Goal: Navigation & Orientation: Find specific page/section

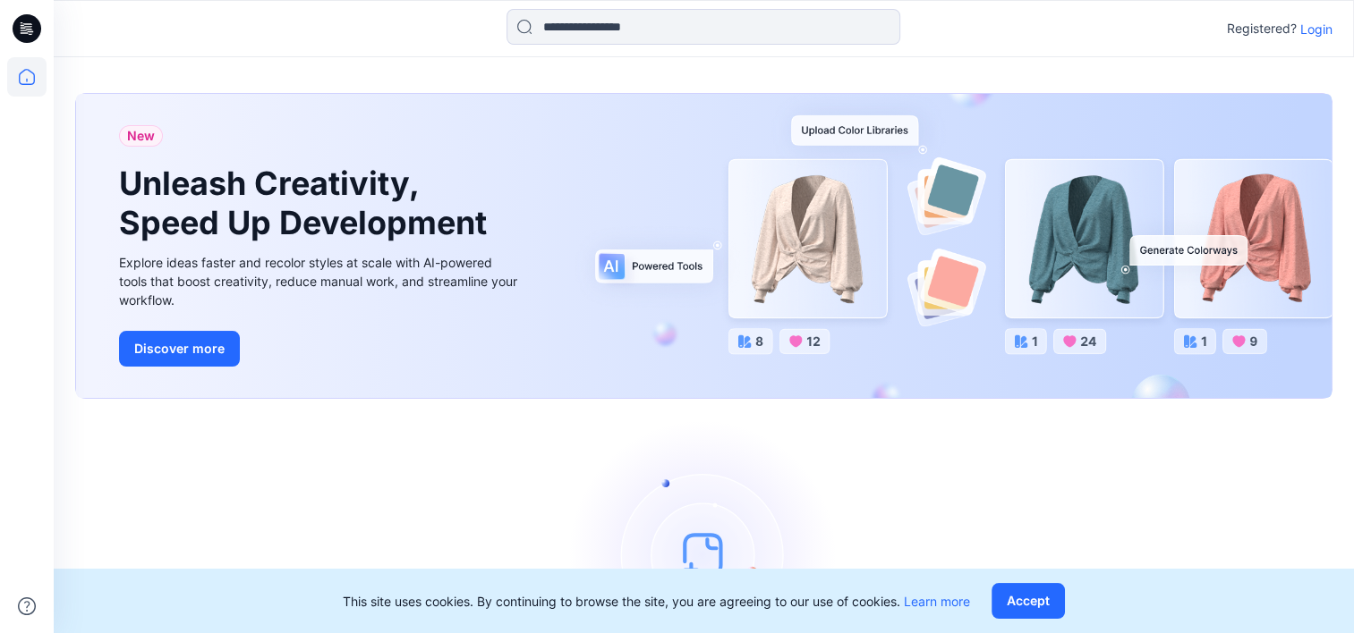
click at [1314, 26] on p "Login" at bounding box center [1316, 29] width 32 height 19
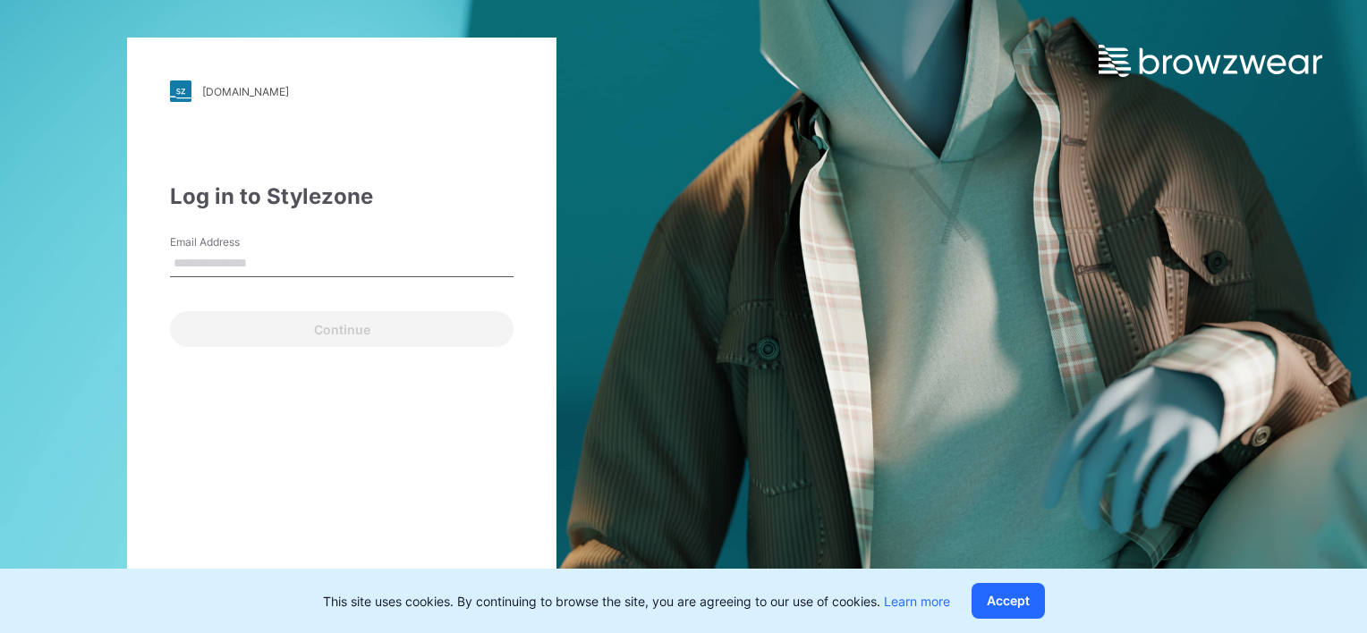
click at [294, 263] on input "Email Address" at bounding box center [342, 264] width 344 height 27
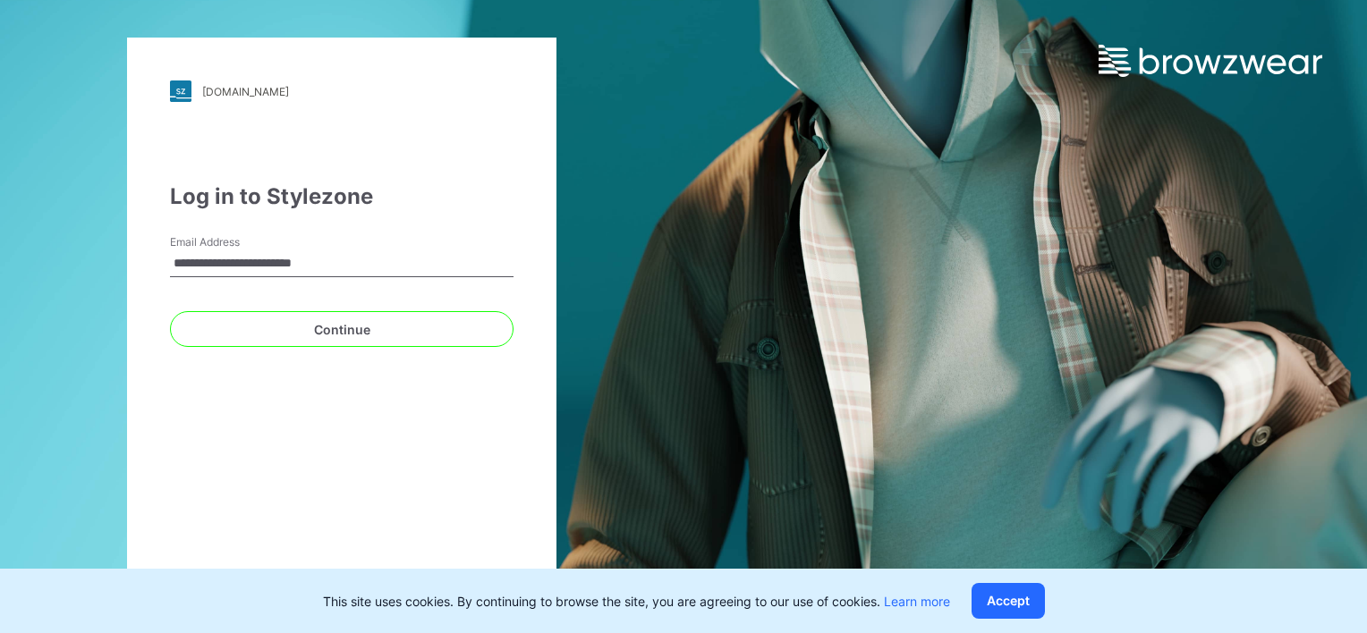
type input "**********"
click at [170, 311] on button "Continue" at bounding box center [342, 329] width 344 height 36
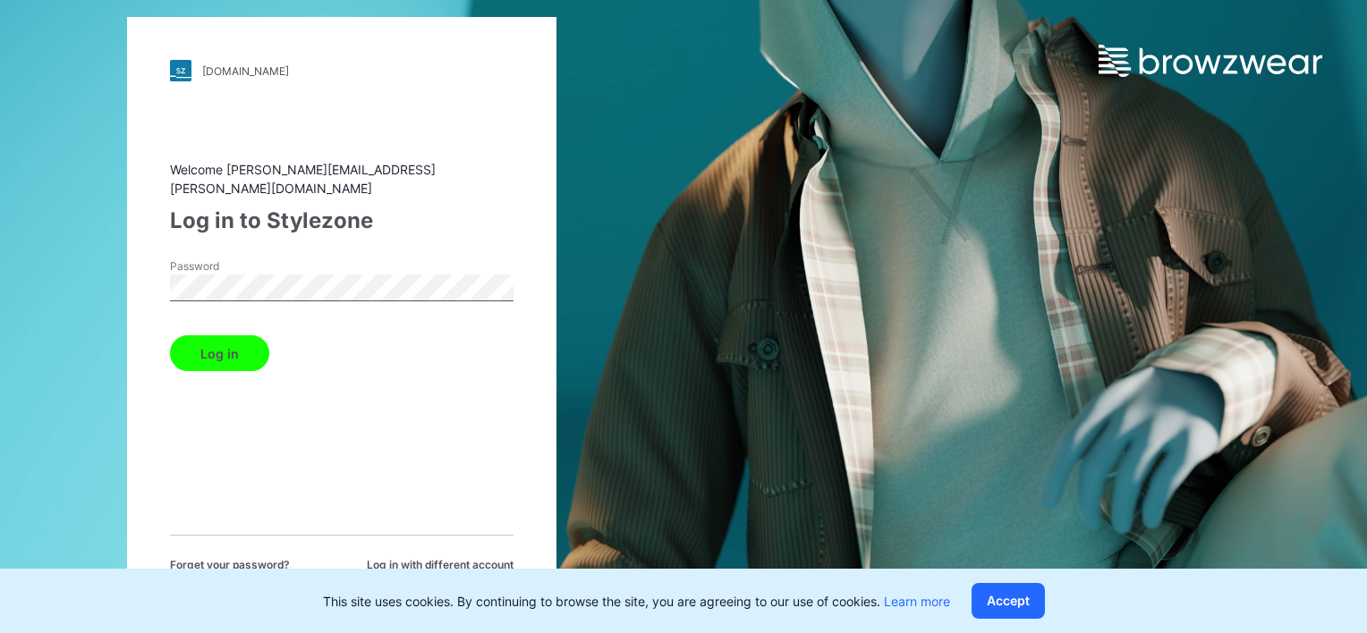
click at [170, 335] on button "Log in" at bounding box center [219, 353] width 99 height 36
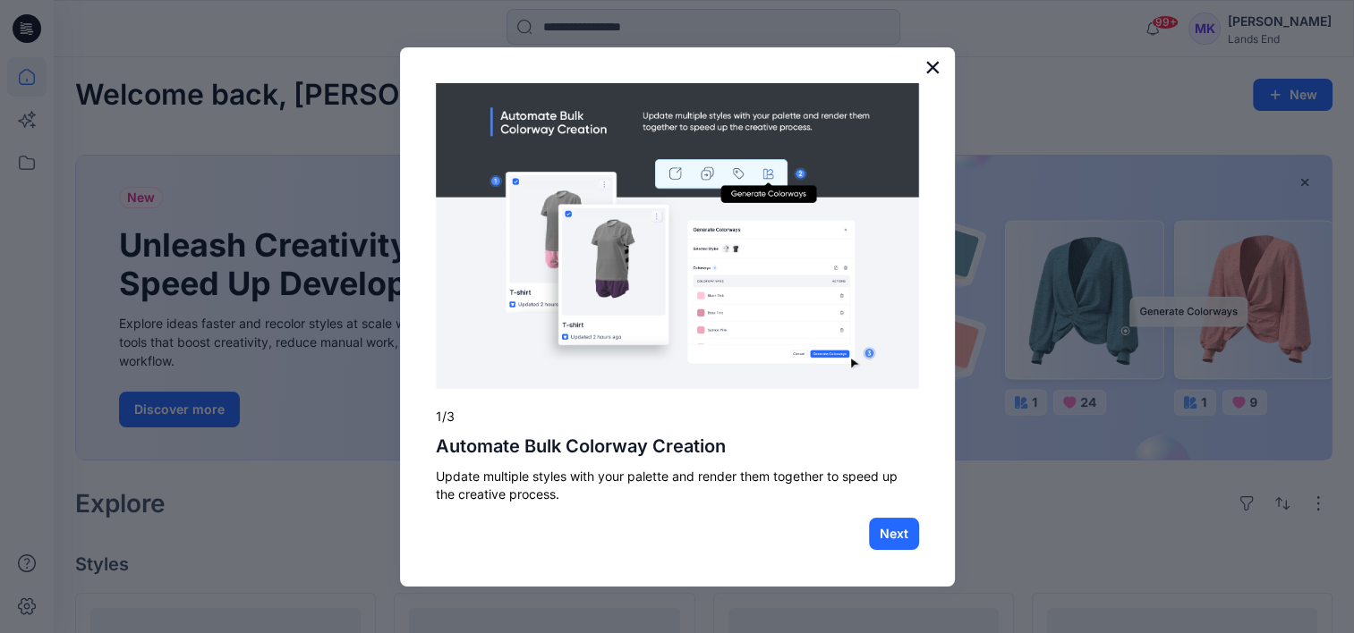
click at [934, 67] on button "×" at bounding box center [932, 67] width 17 height 29
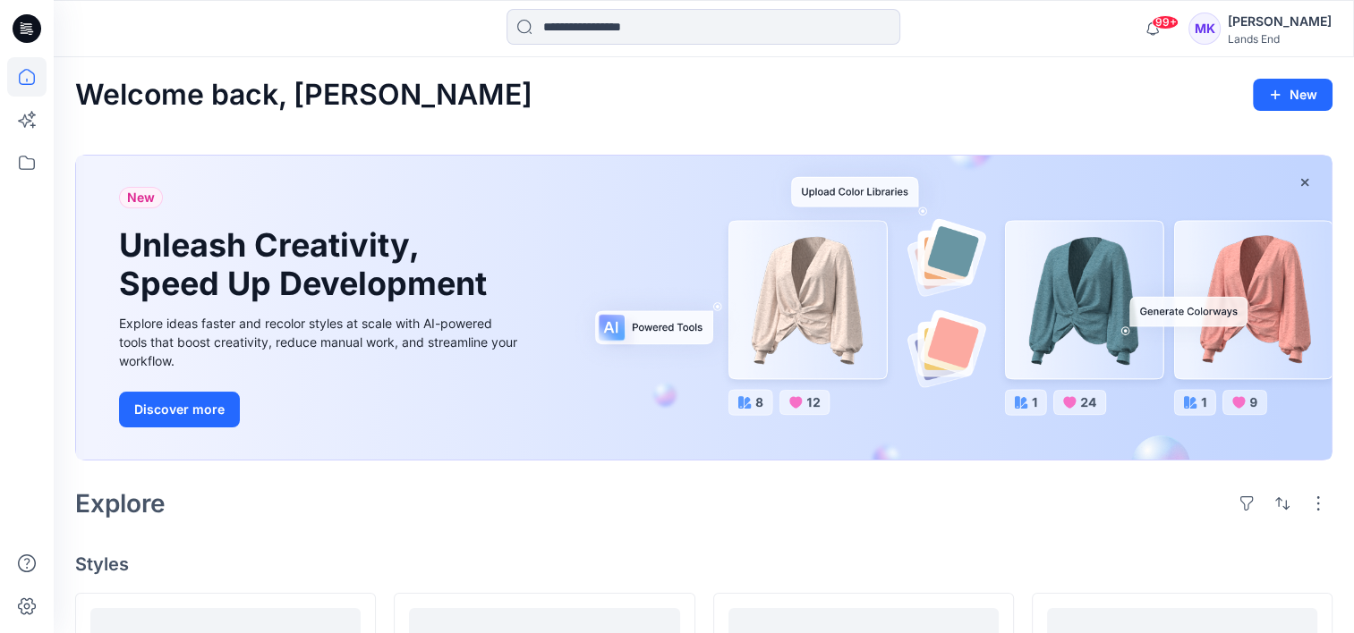
click at [1220, 19] on div "MK" at bounding box center [1204, 29] width 32 height 32
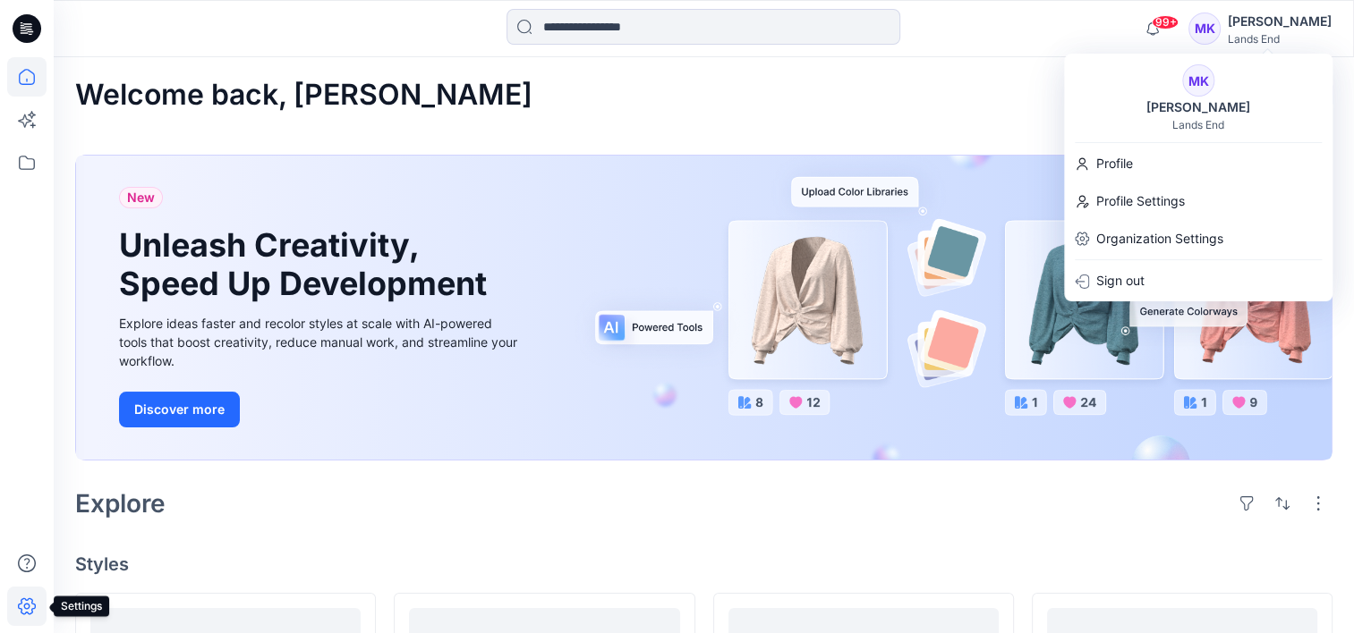
click at [21, 600] on icon at bounding box center [27, 607] width 18 height 17
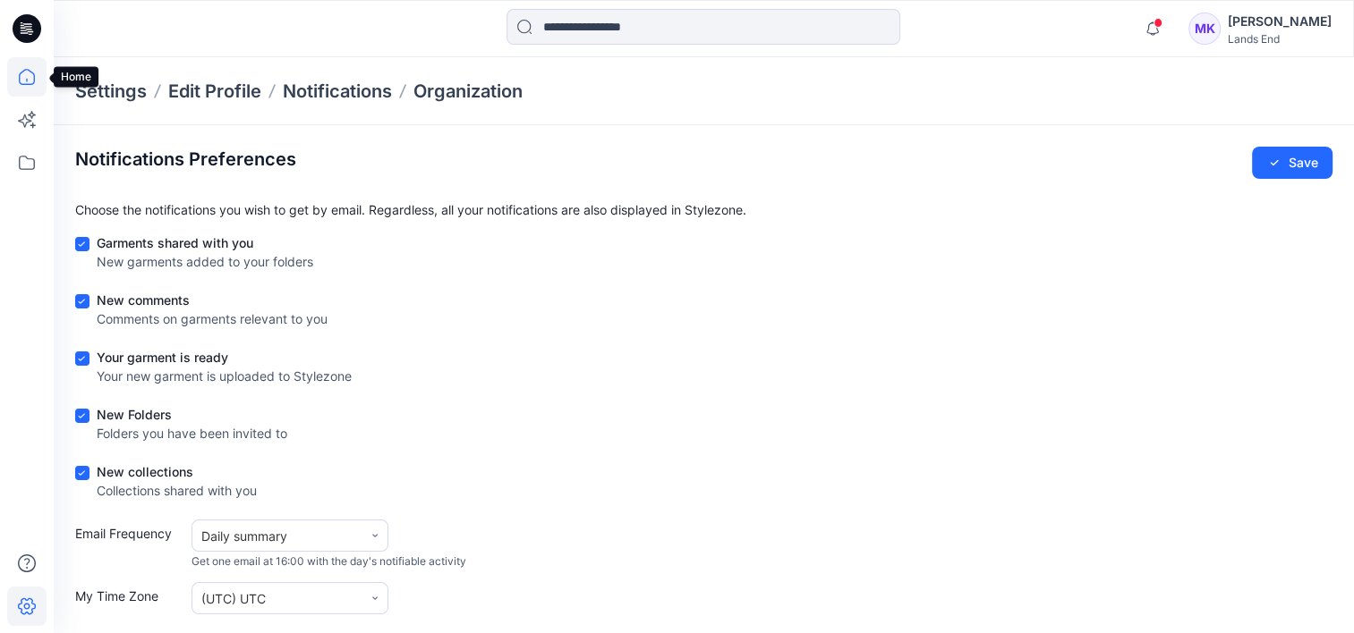
click at [20, 81] on icon at bounding box center [26, 76] width 39 height 39
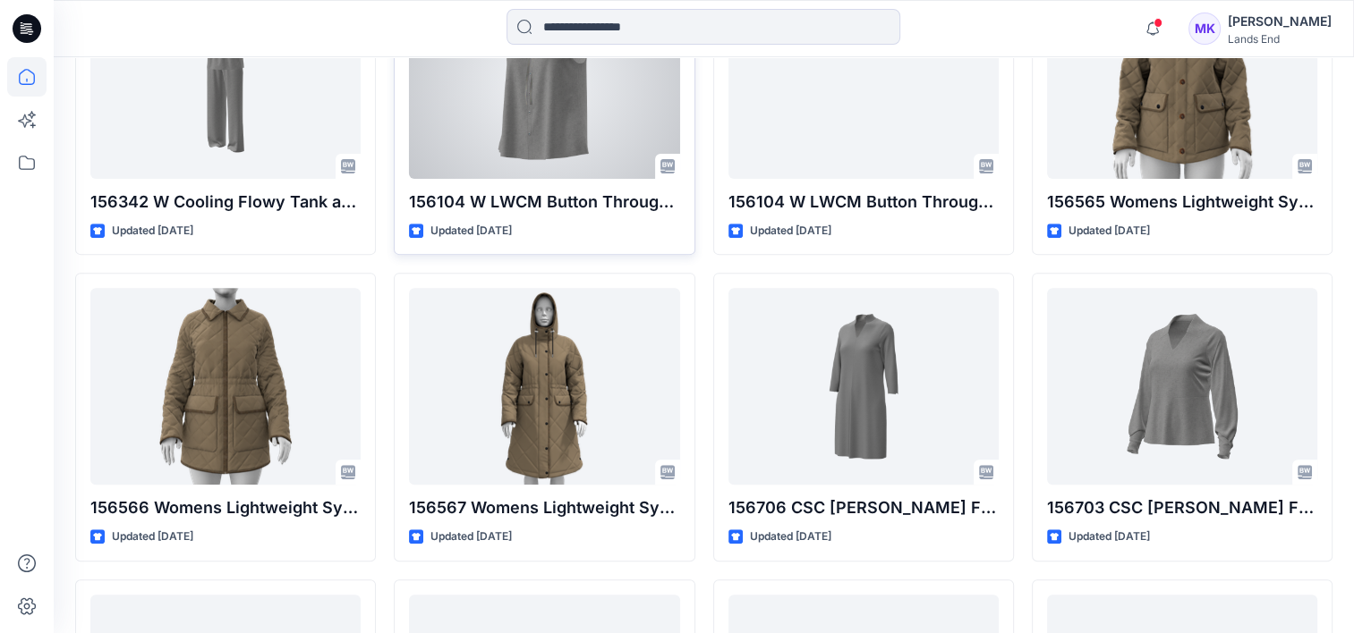
scroll to position [358, 0]
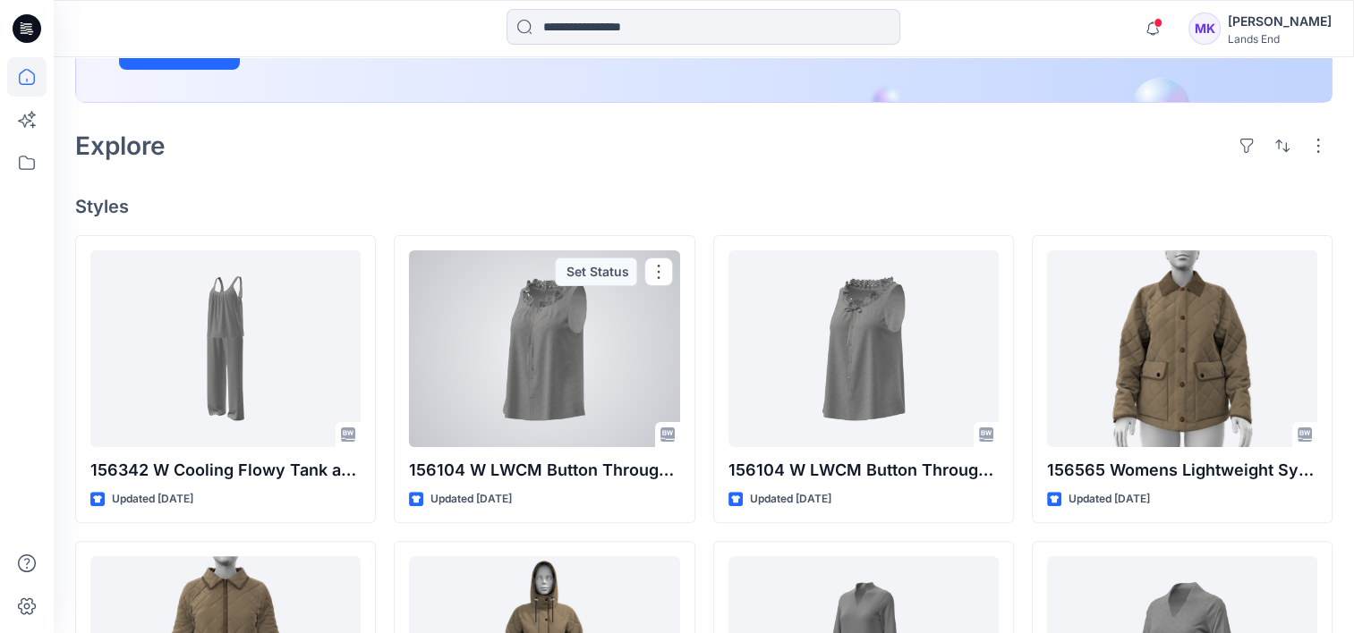
click at [543, 325] on div at bounding box center [544, 349] width 270 height 197
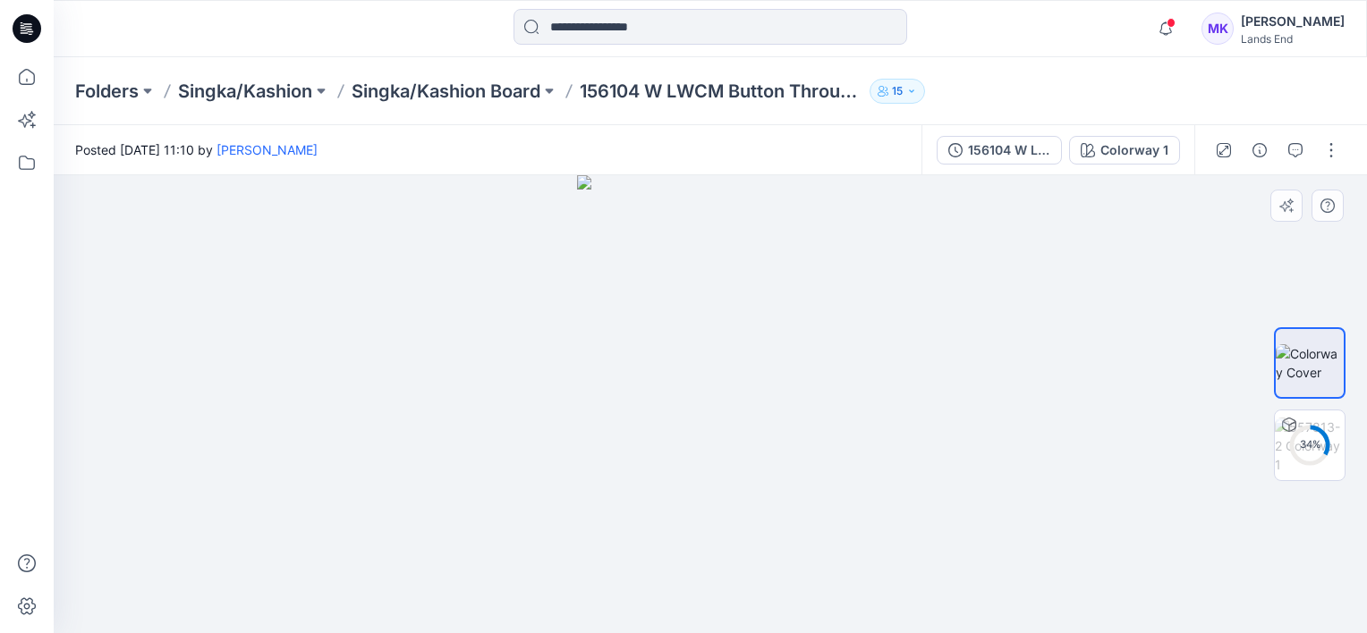
drag, startPoint x: 797, startPoint y: 398, endPoint x: 870, endPoint y: 395, distance: 72.5
click at [870, 395] on div at bounding box center [710, 404] width 1313 height 458
drag, startPoint x: 830, startPoint y: 456, endPoint x: 929, endPoint y: 459, distance: 98.4
click at [937, 460] on div at bounding box center [710, 404] width 1313 height 458
click at [1303, 449] on img at bounding box center [1310, 446] width 70 height 56
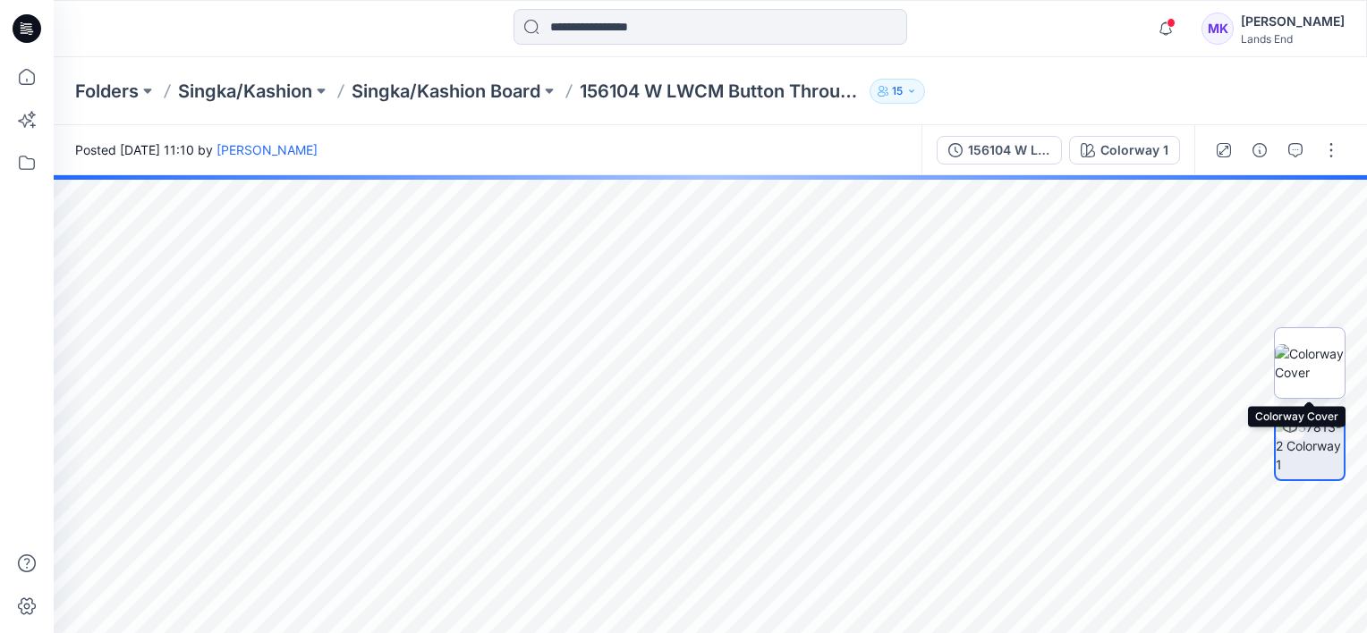
click at [1292, 372] on img at bounding box center [1310, 363] width 70 height 38
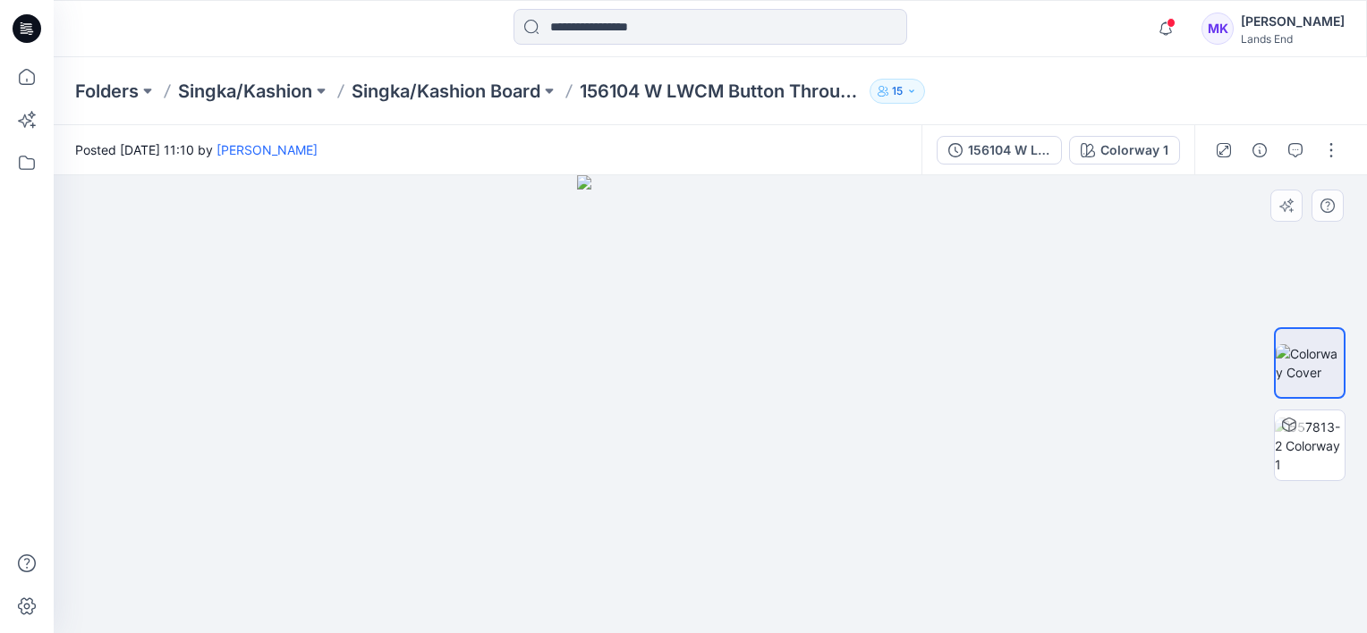
drag, startPoint x: 603, startPoint y: 520, endPoint x: 736, endPoint y: 538, distance: 134.5
click at [736, 538] on img at bounding box center [710, 404] width 266 height 458
drag, startPoint x: 767, startPoint y: 539, endPoint x: 895, endPoint y: 536, distance: 128.0
click at [895, 536] on div at bounding box center [710, 404] width 1313 height 458
click at [1310, 432] on img at bounding box center [1310, 446] width 70 height 56
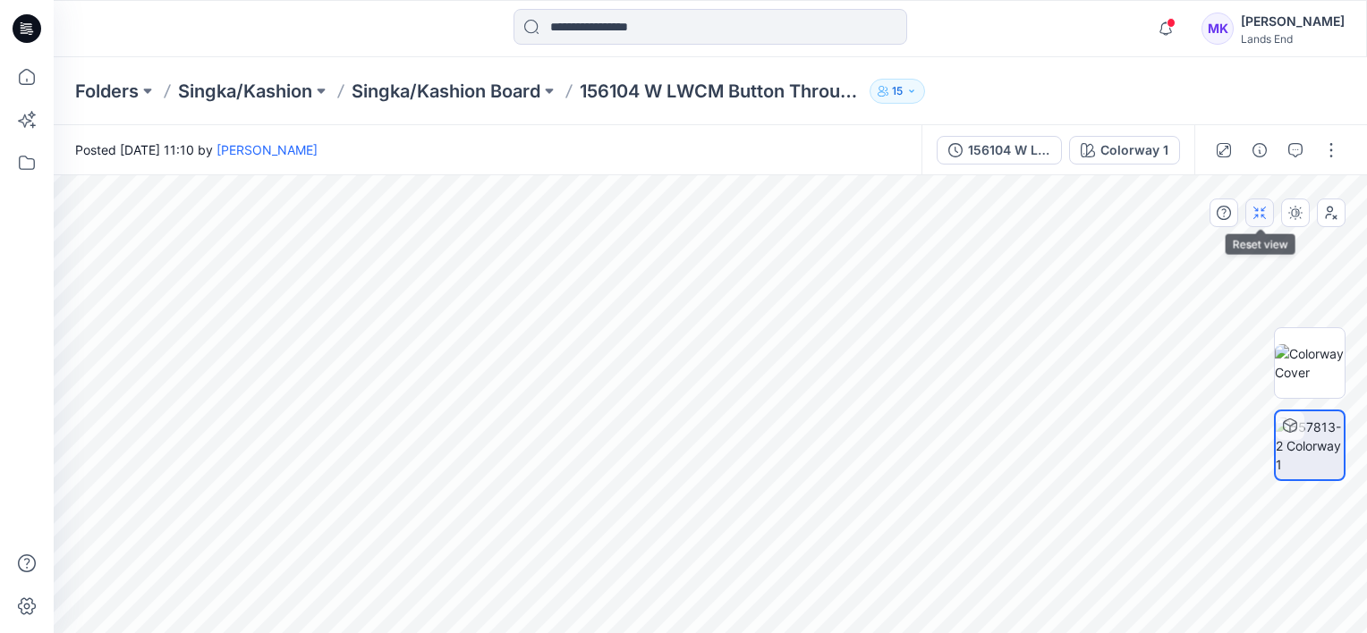
click at [1254, 215] on icon "button" at bounding box center [1260, 213] width 14 height 14
click at [1316, 467] on img at bounding box center [1310, 446] width 68 height 56
click at [1326, 363] on img at bounding box center [1310, 363] width 70 height 38
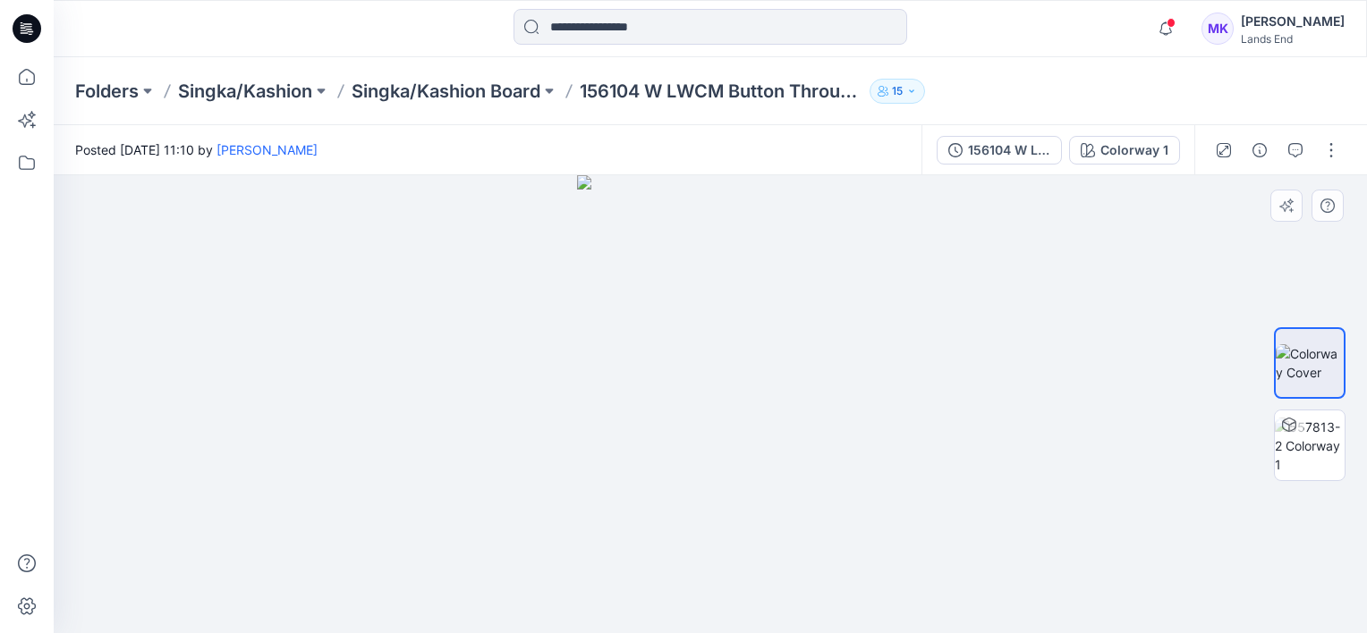
drag, startPoint x: 769, startPoint y: 384, endPoint x: 780, endPoint y: 455, distance: 72.4
click at [782, 454] on img at bounding box center [710, 404] width 266 height 458
drag, startPoint x: 694, startPoint y: 504, endPoint x: 796, endPoint y: 518, distance: 103.0
click at [796, 518] on img at bounding box center [710, 404] width 266 height 458
click at [1338, 160] on button "button" at bounding box center [1331, 150] width 29 height 29
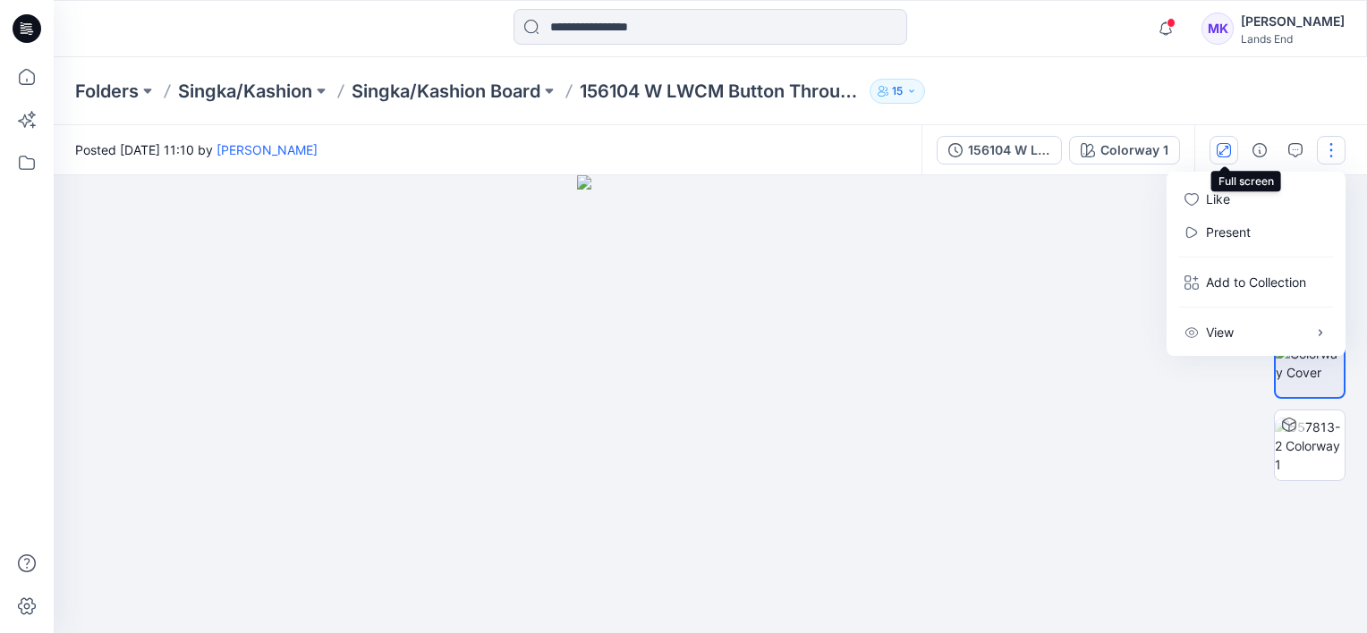
click at [1227, 149] on icon "button" at bounding box center [1224, 150] width 14 height 14
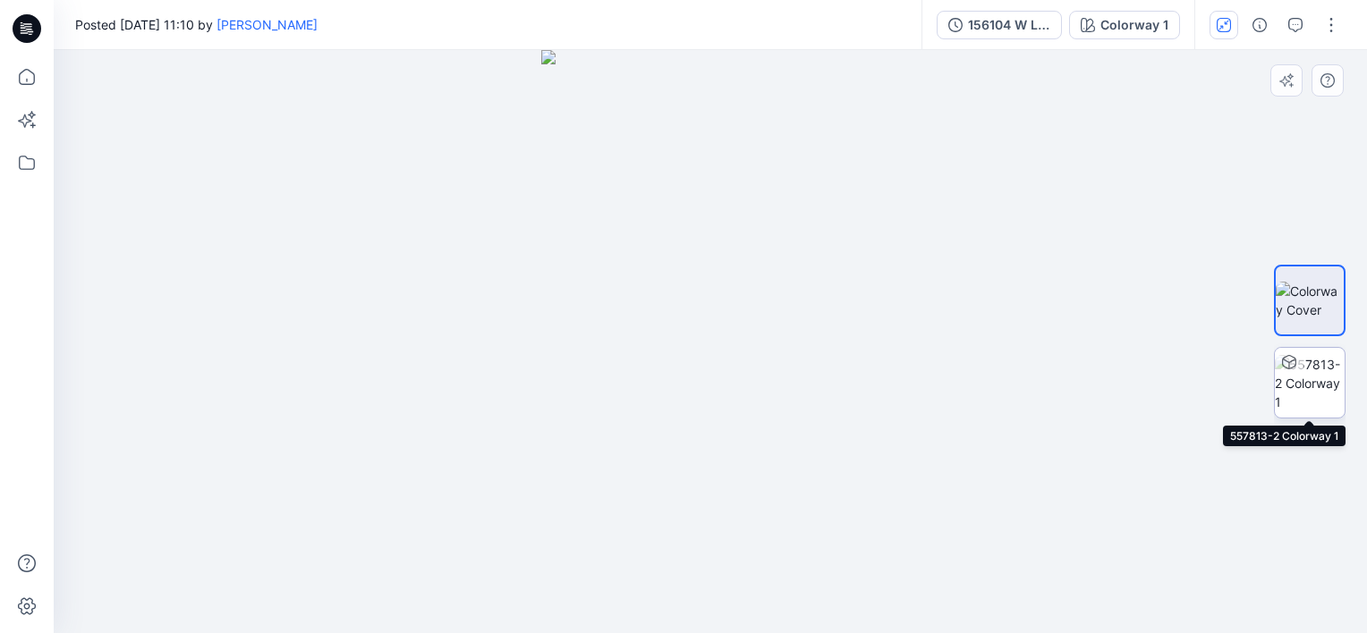
click at [1338, 384] on img at bounding box center [1310, 383] width 70 height 56
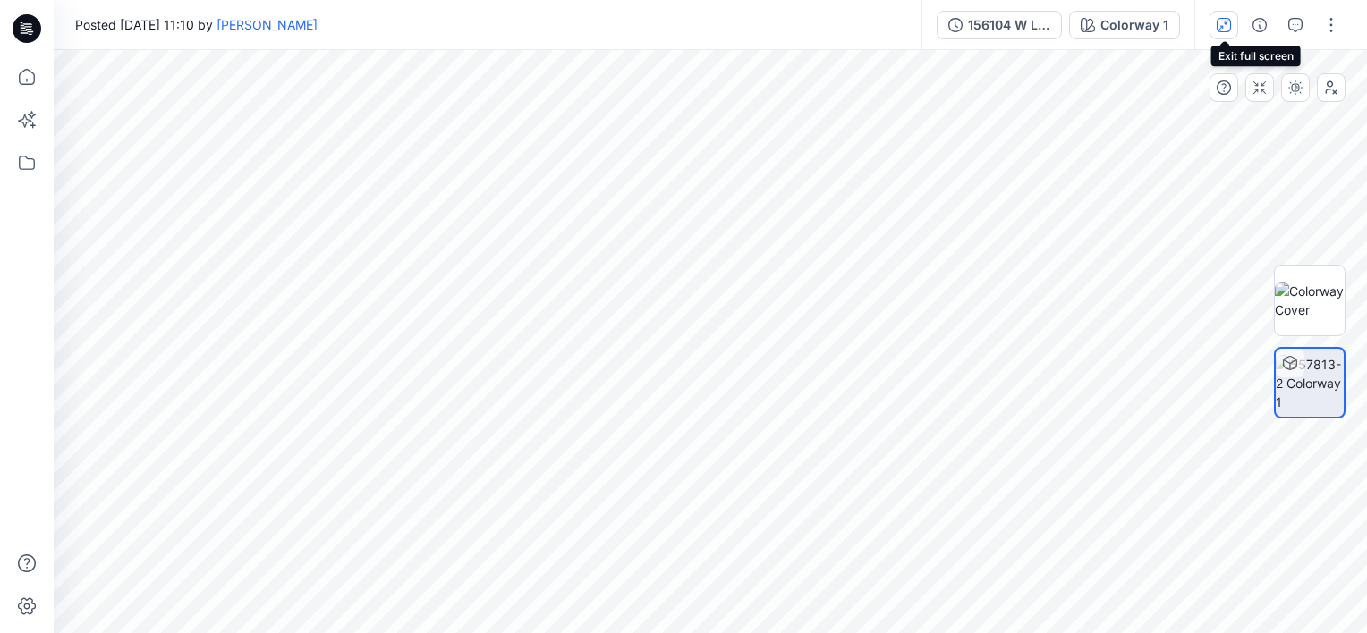
click at [1220, 29] on icon "button" at bounding box center [1224, 25] width 10 height 10
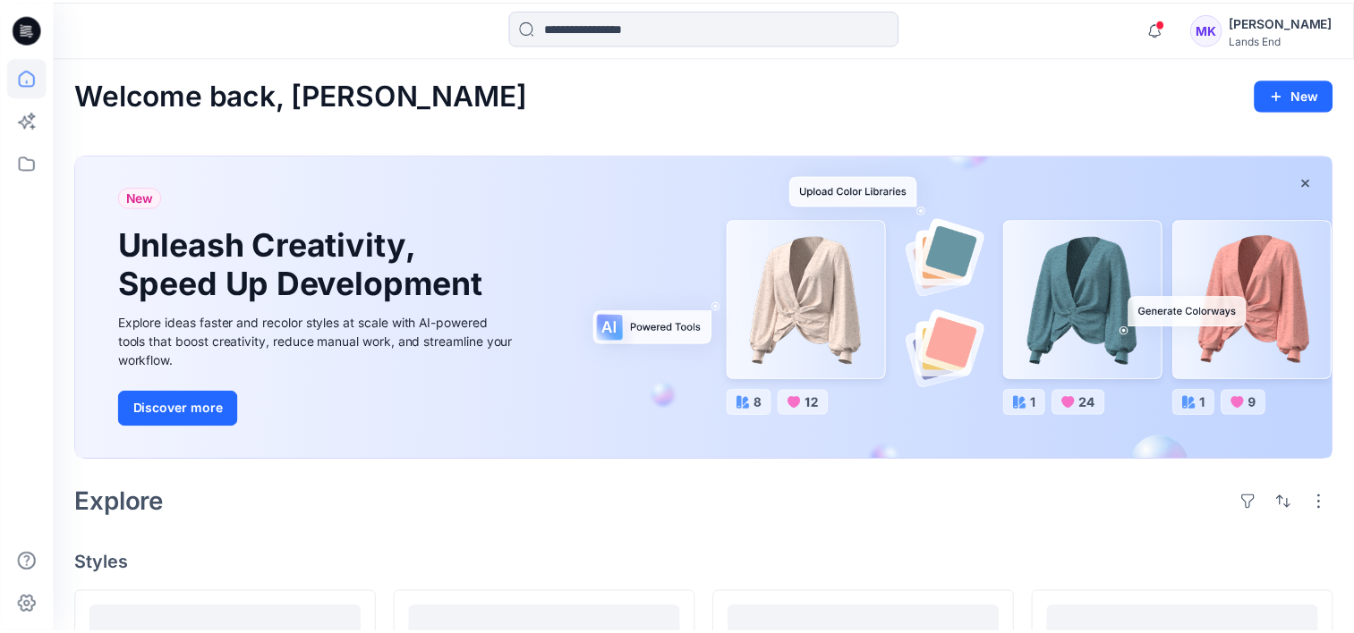
scroll to position [358, 0]
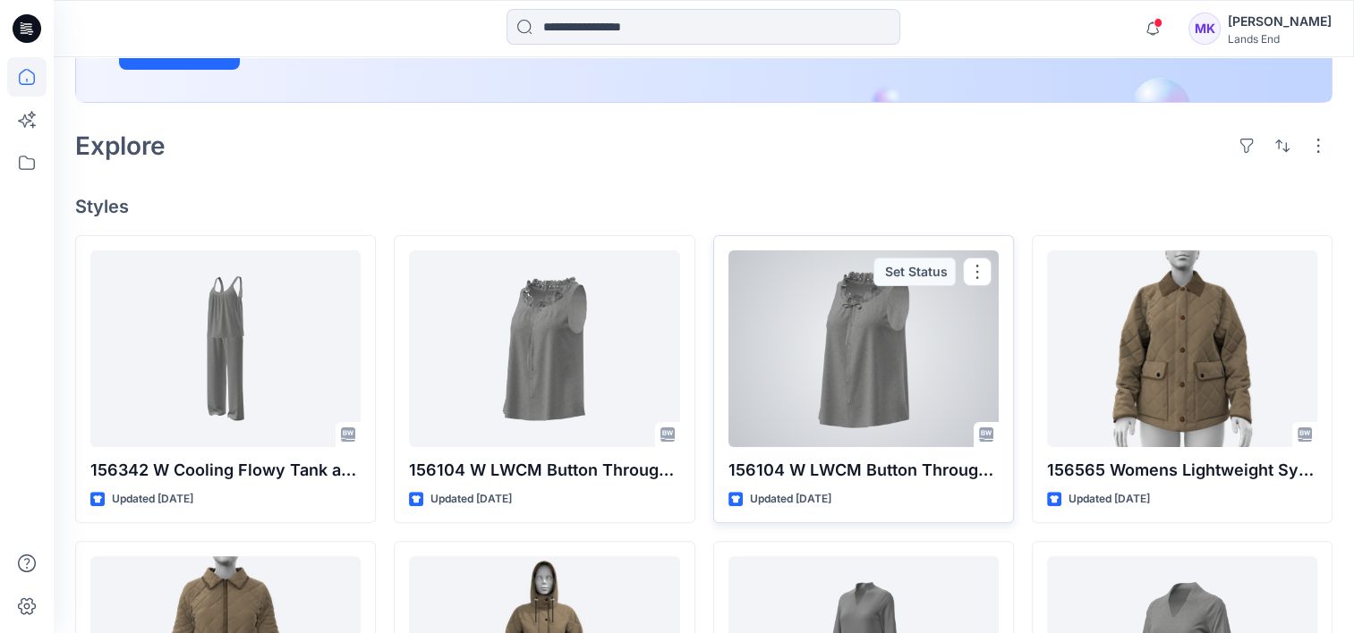
click at [834, 375] on div at bounding box center [863, 349] width 270 height 197
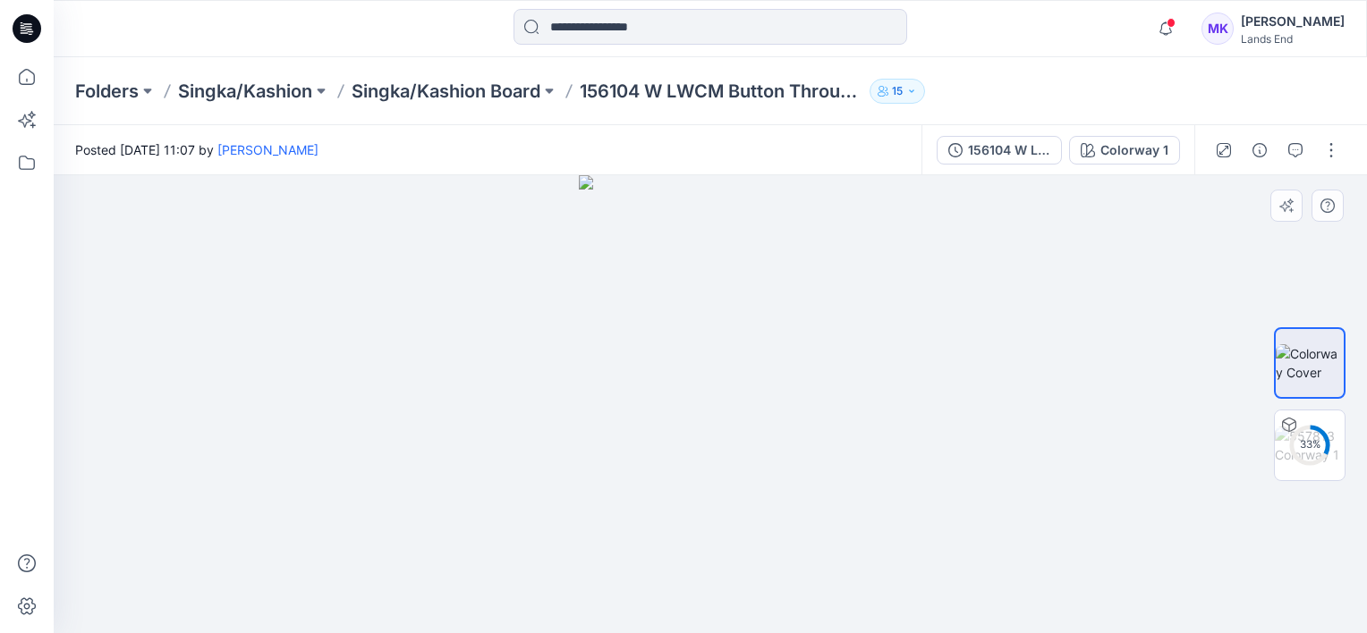
drag, startPoint x: 780, startPoint y: 430, endPoint x: 1178, endPoint y: 401, distance: 399.2
click at [1011, 418] on div at bounding box center [710, 404] width 1313 height 458
click at [1288, 424] on icon at bounding box center [1309, 445] width 43 height 43
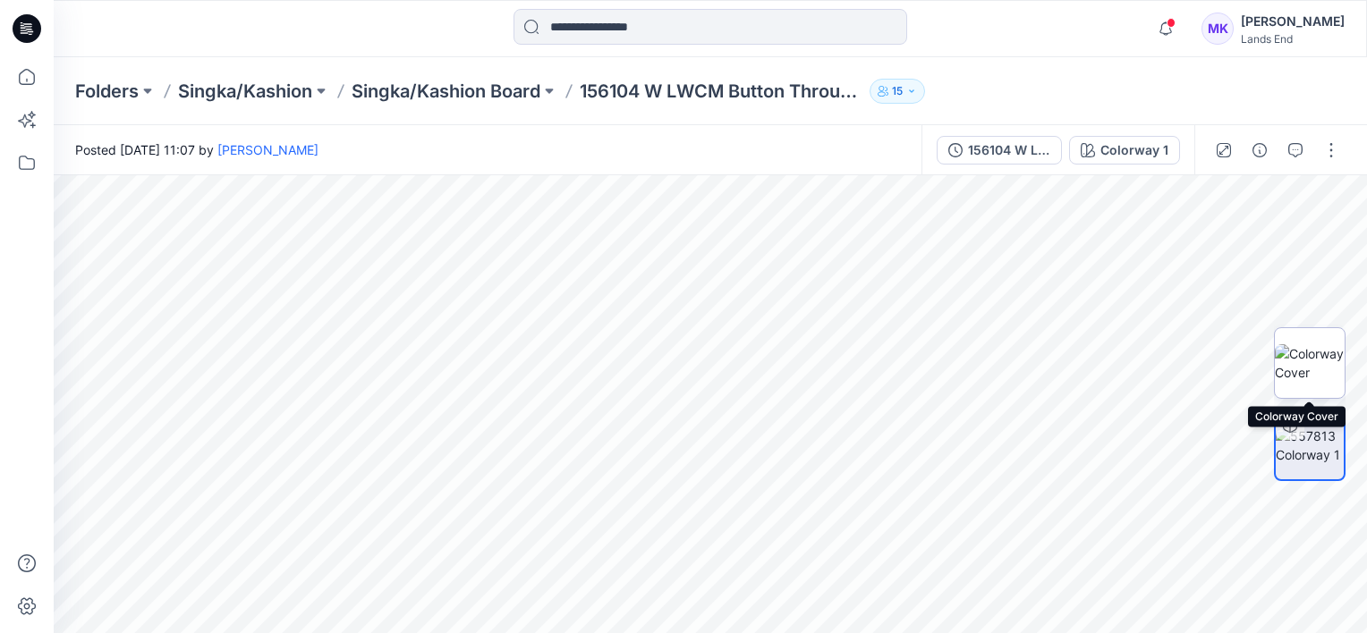
click at [1286, 361] on img at bounding box center [1310, 363] width 70 height 38
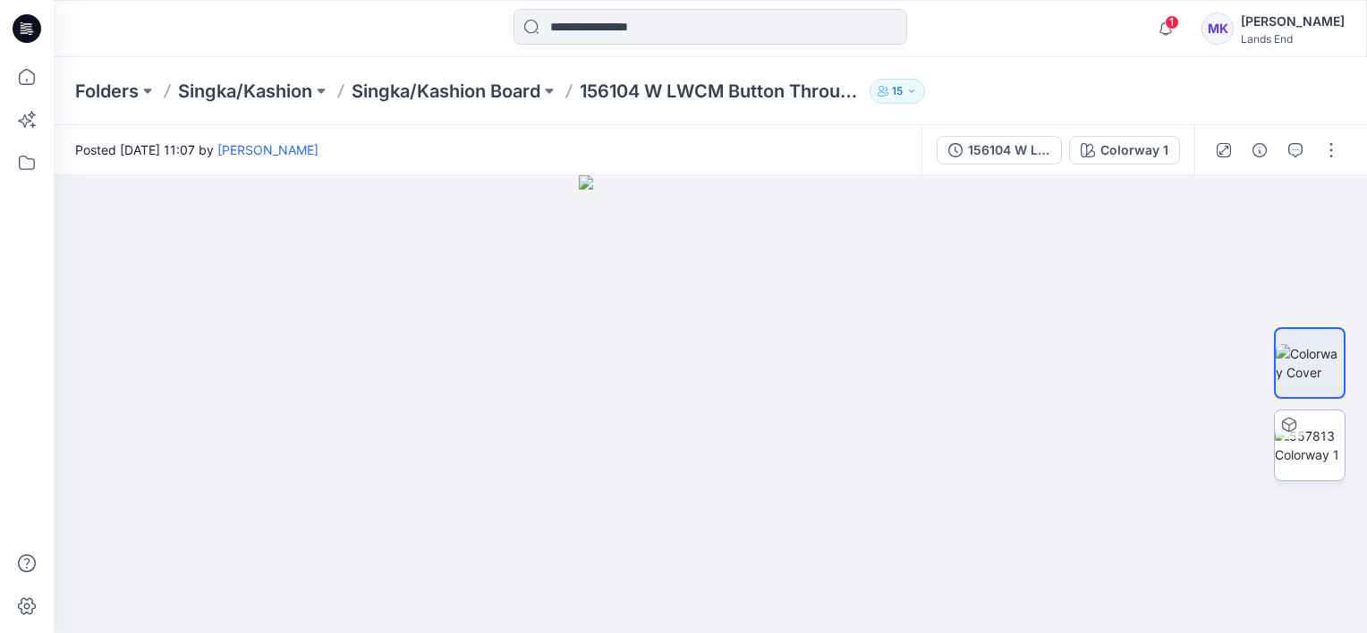
click at [137, 104] on div "Folders Singka/Kashion Singka/Kashion Board 156104 W LWCM Button Through Lace T…" at bounding box center [710, 91] width 1313 height 68
click at [143, 89] on button at bounding box center [148, 91] width 18 height 25
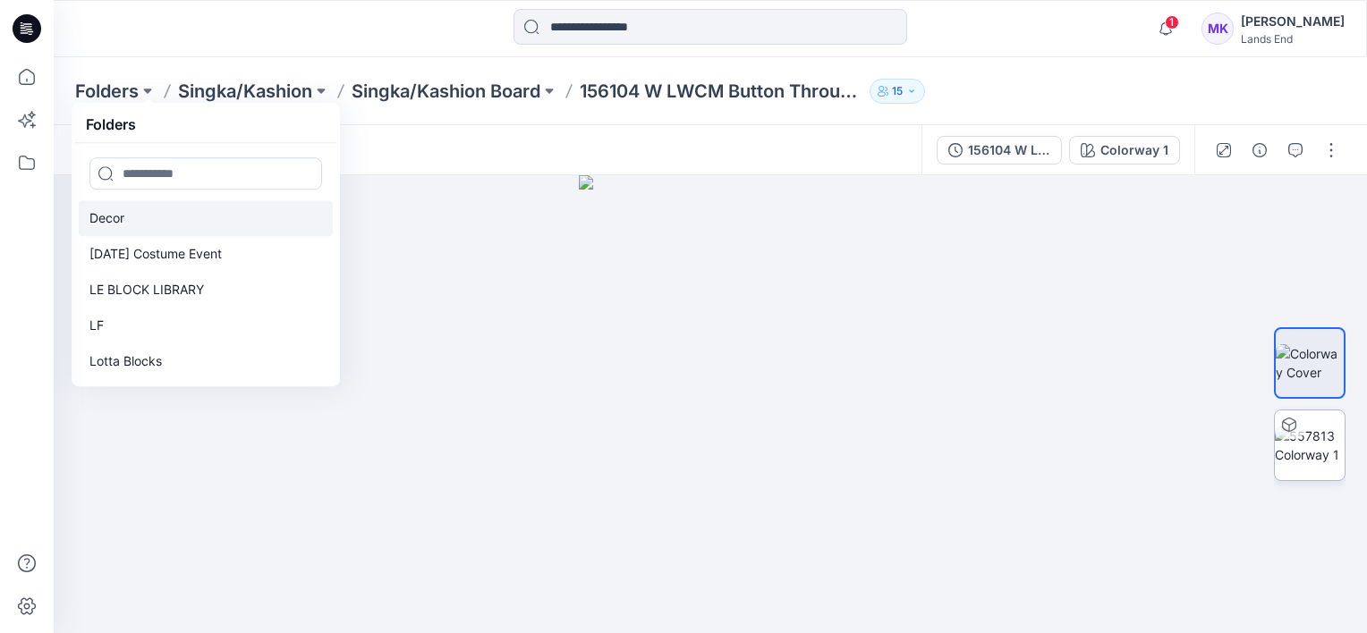
click at [146, 228] on link "Decor" at bounding box center [206, 218] width 254 height 36
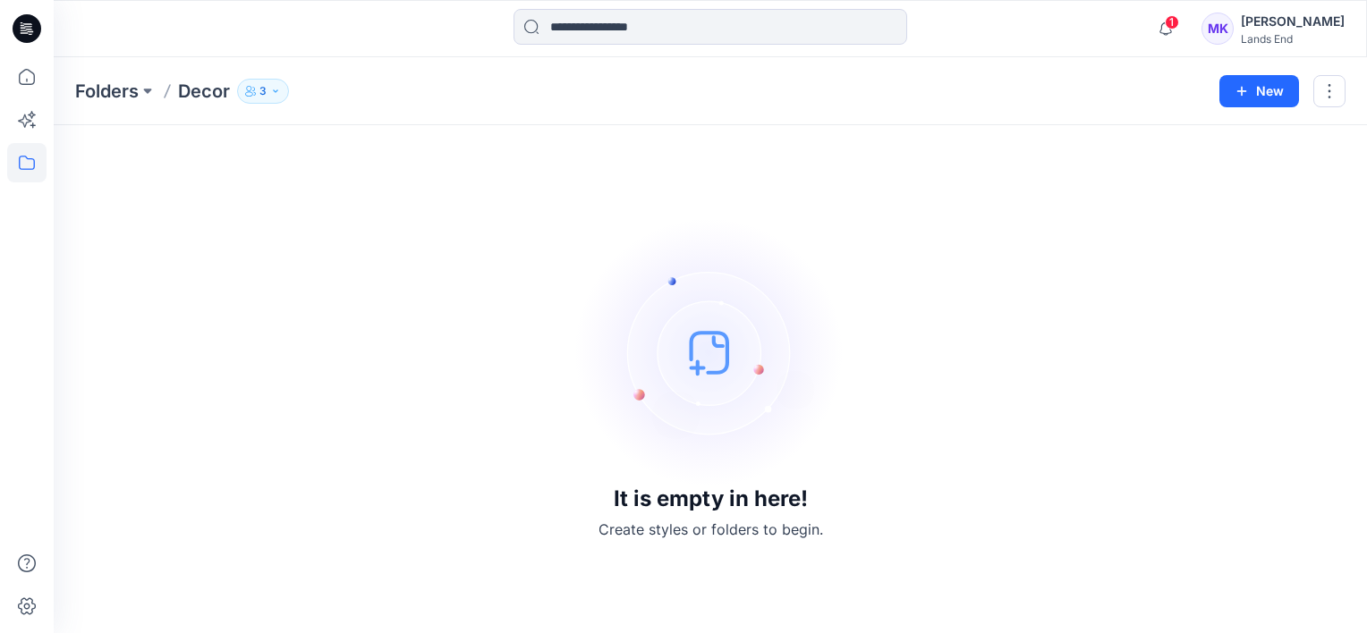
click at [130, 97] on p "Folders" at bounding box center [107, 91] width 64 height 25
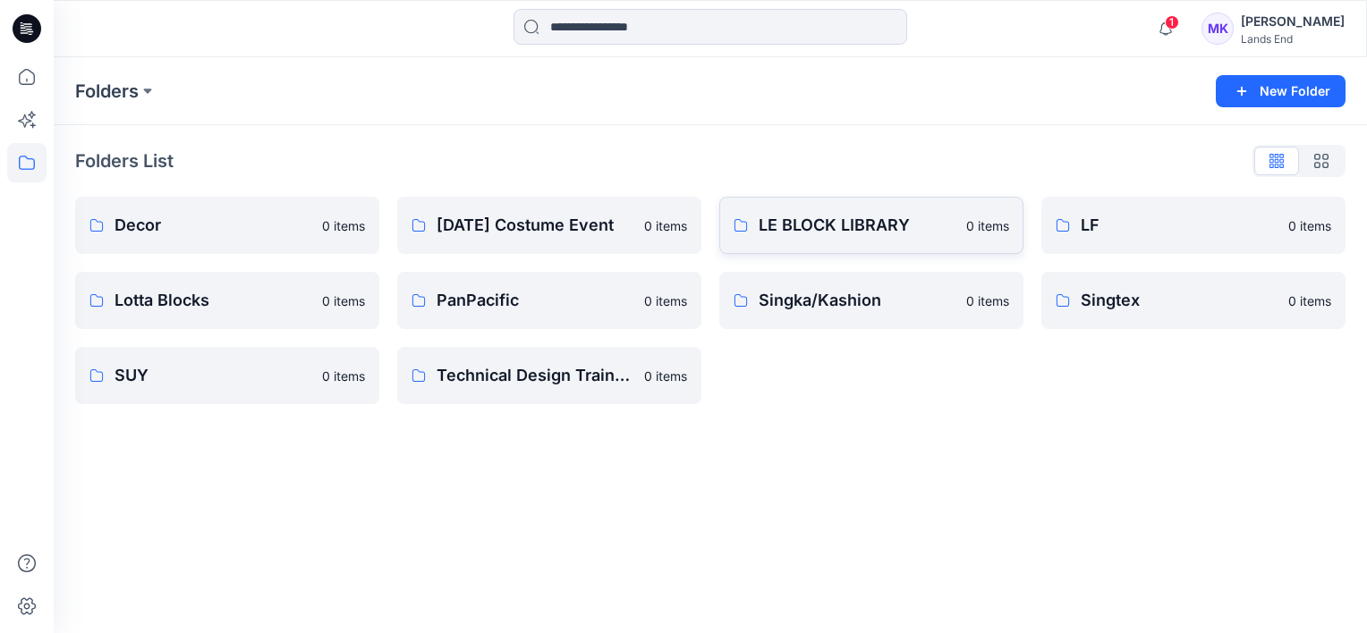
click at [855, 240] on link "LE BLOCK LIBRARY 0 items" at bounding box center [871, 225] width 304 height 57
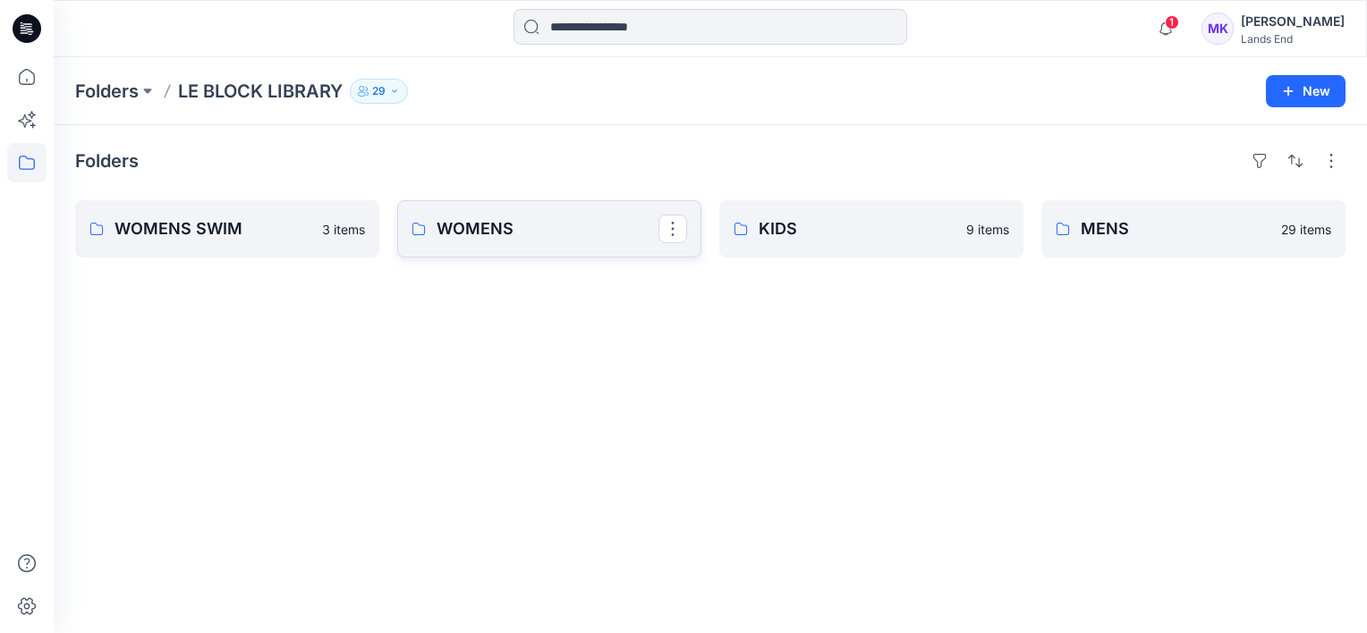
click at [510, 235] on p "WOMENS" at bounding box center [548, 229] width 222 height 25
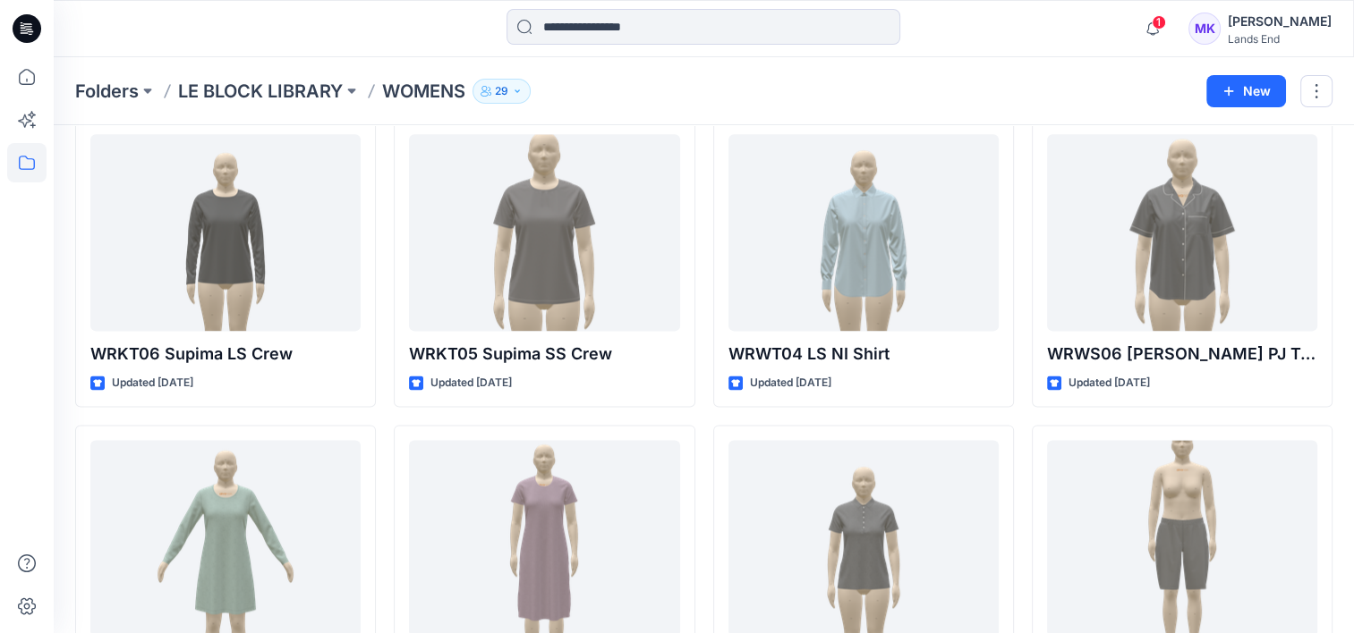
scroll to position [2221, 0]
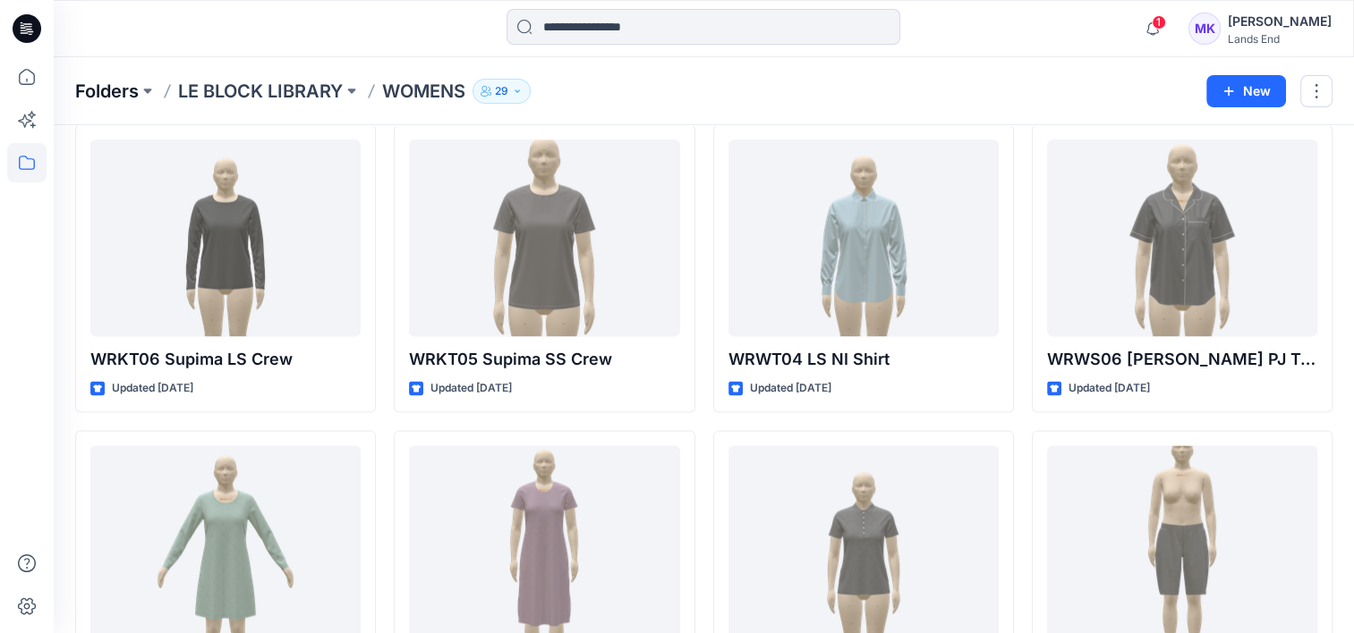
click at [123, 94] on p "Folders" at bounding box center [107, 91] width 64 height 25
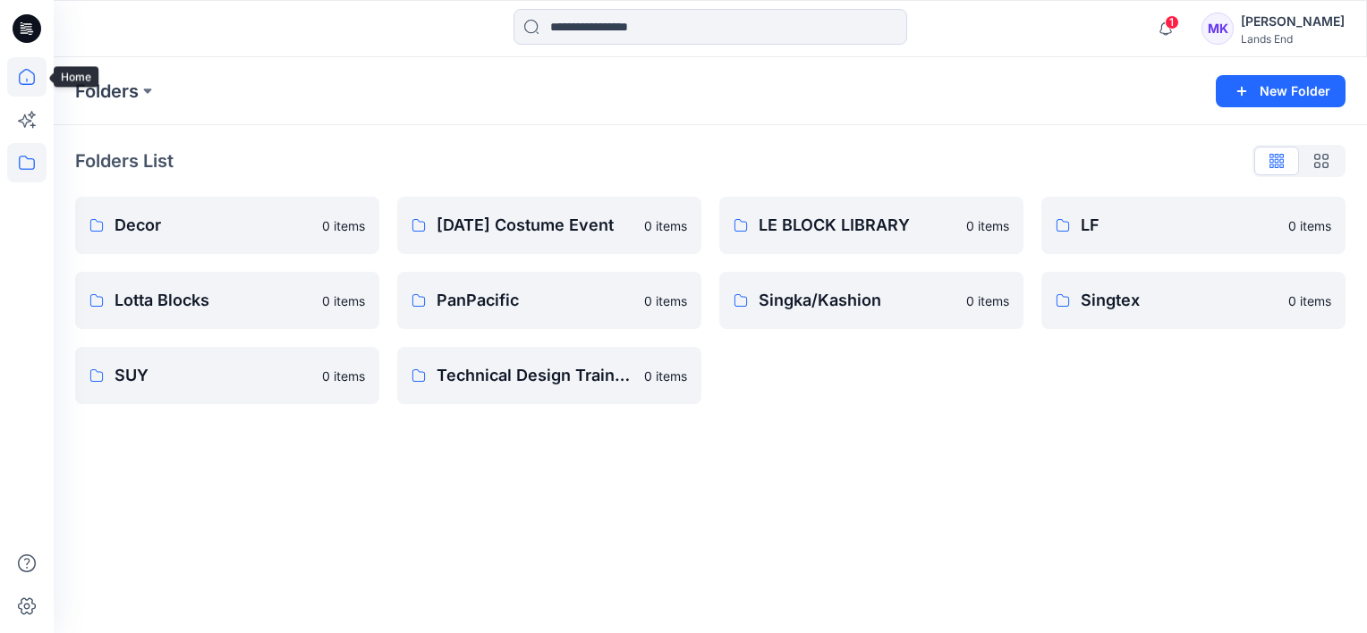
click at [20, 81] on icon at bounding box center [26, 76] width 39 height 39
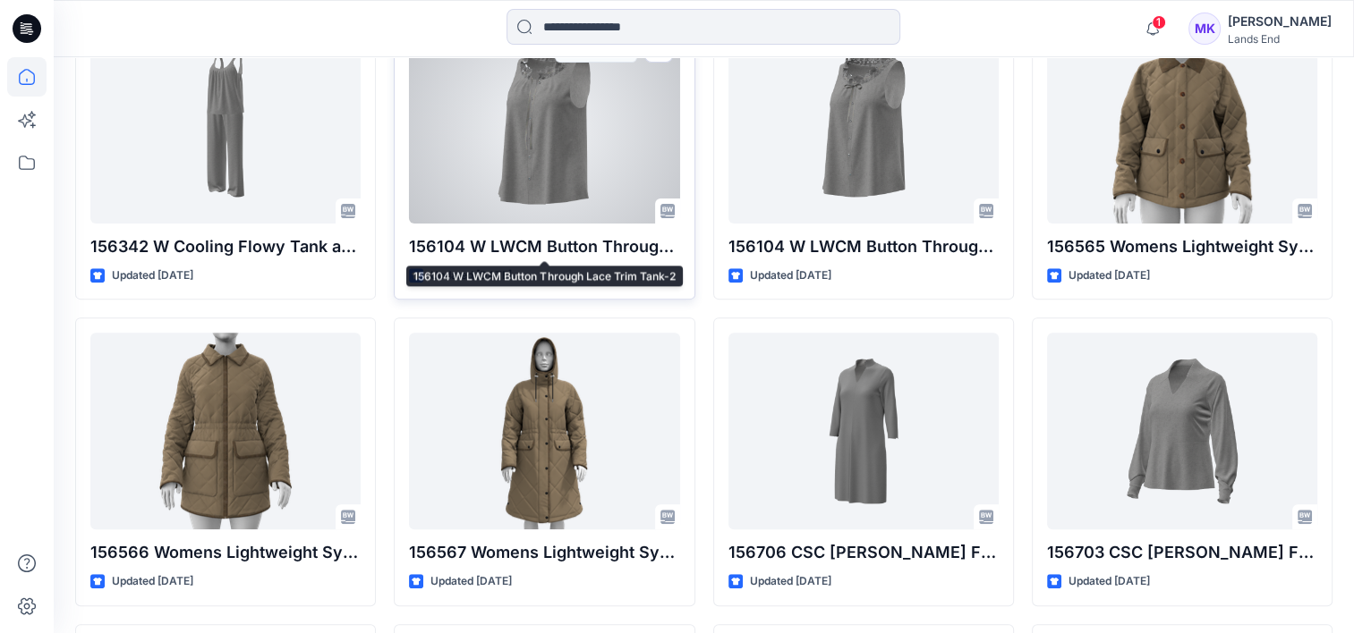
scroll to position [626, 0]
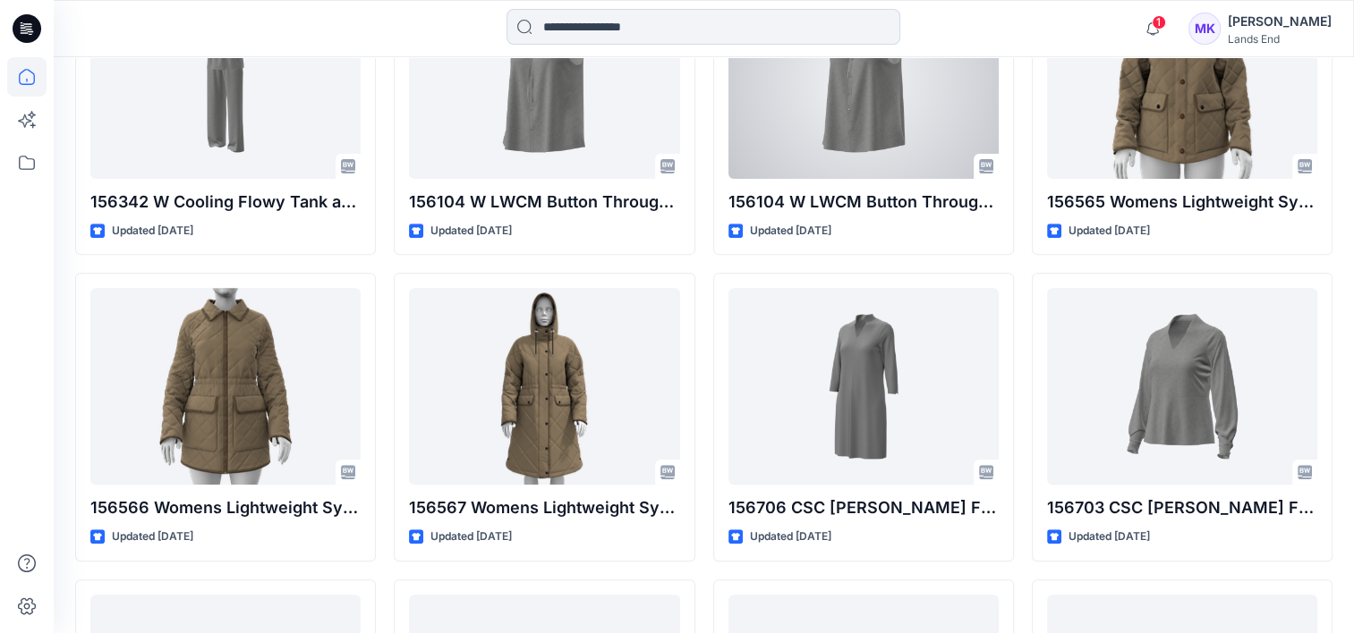
click at [809, 132] on div at bounding box center [863, 80] width 270 height 197
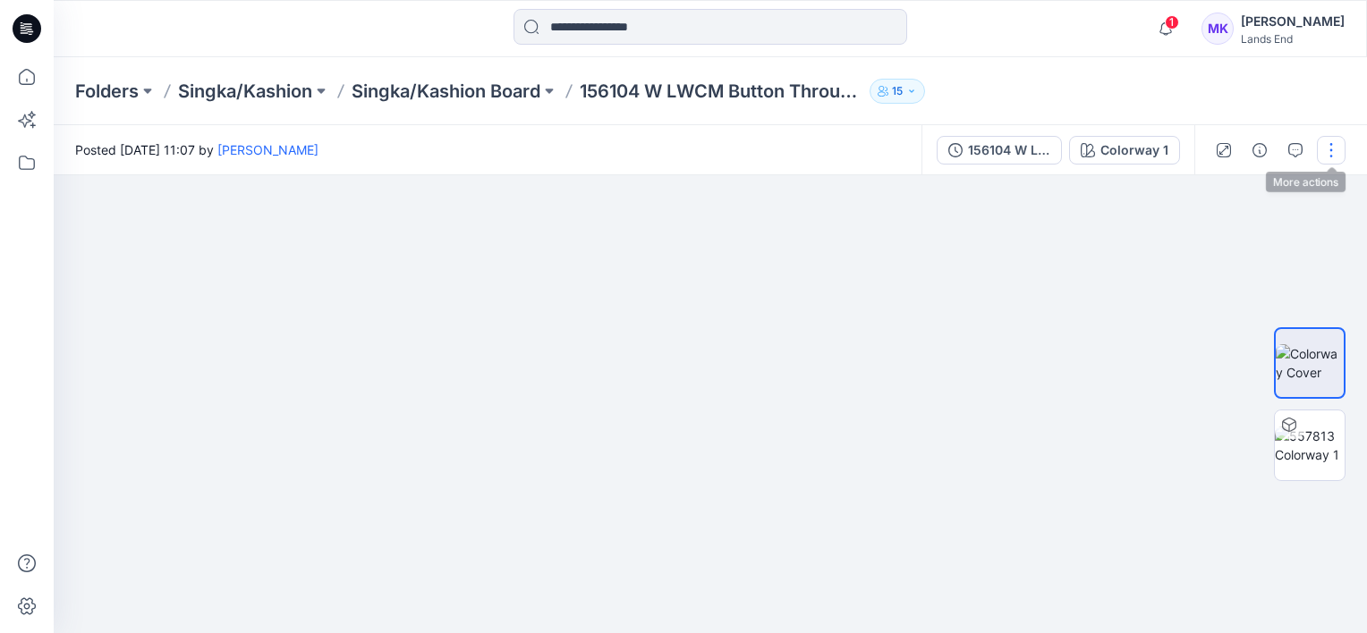
click at [1336, 148] on button "button" at bounding box center [1331, 150] width 29 height 29
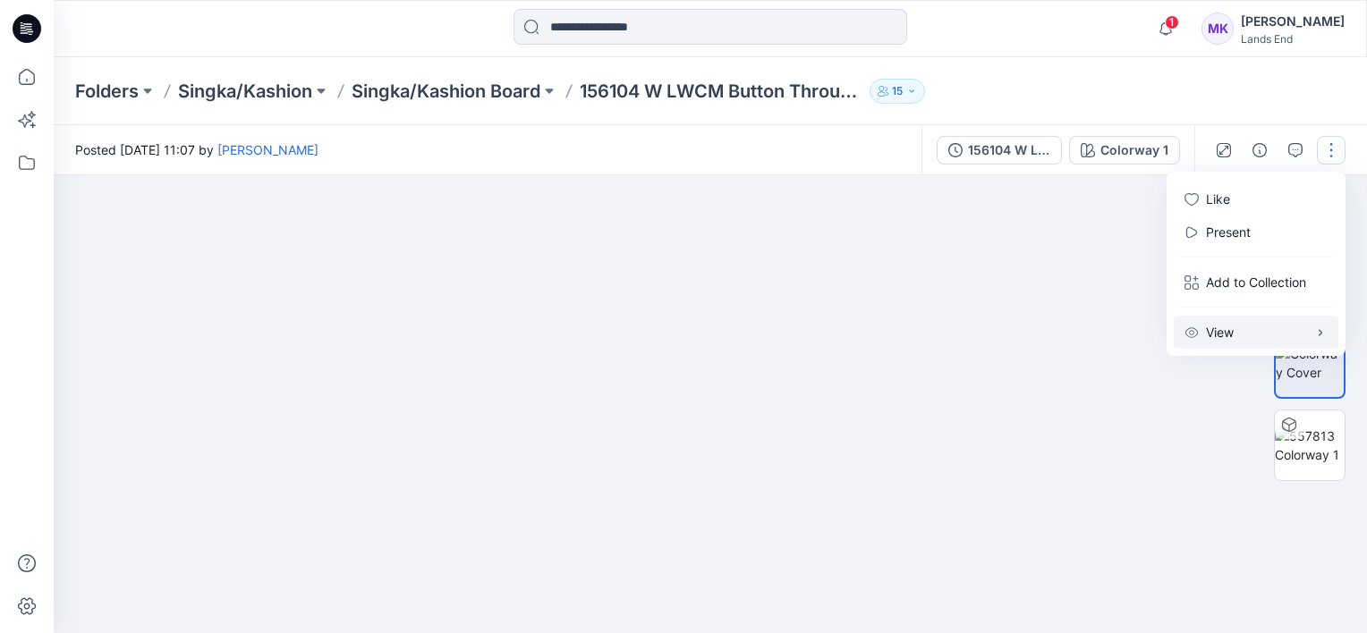
click at [1241, 335] on button "View" at bounding box center [1256, 332] width 165 height 33
click at [1056, 270] on div at bounding box center [710, 404] width 1313 height 458
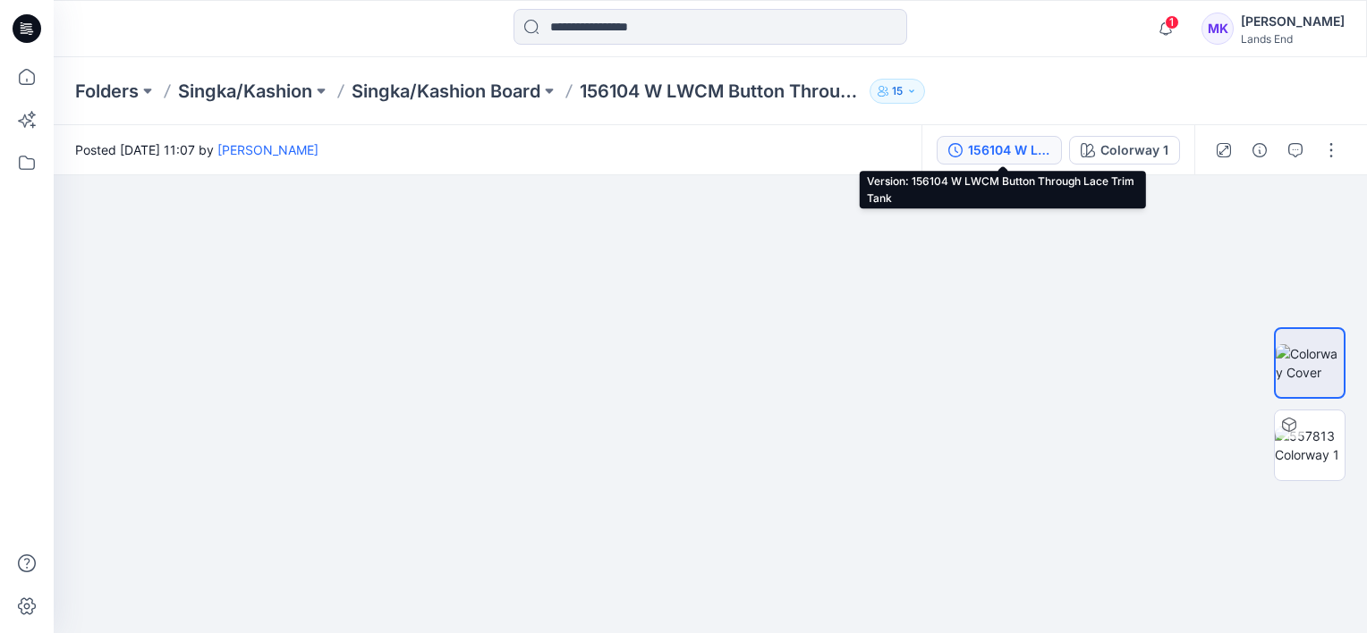
click at [987, 143] on div "156104 W LWCM Button Through Lace Trim Tank" at bounding box center [1009, 150] width 82 height 20
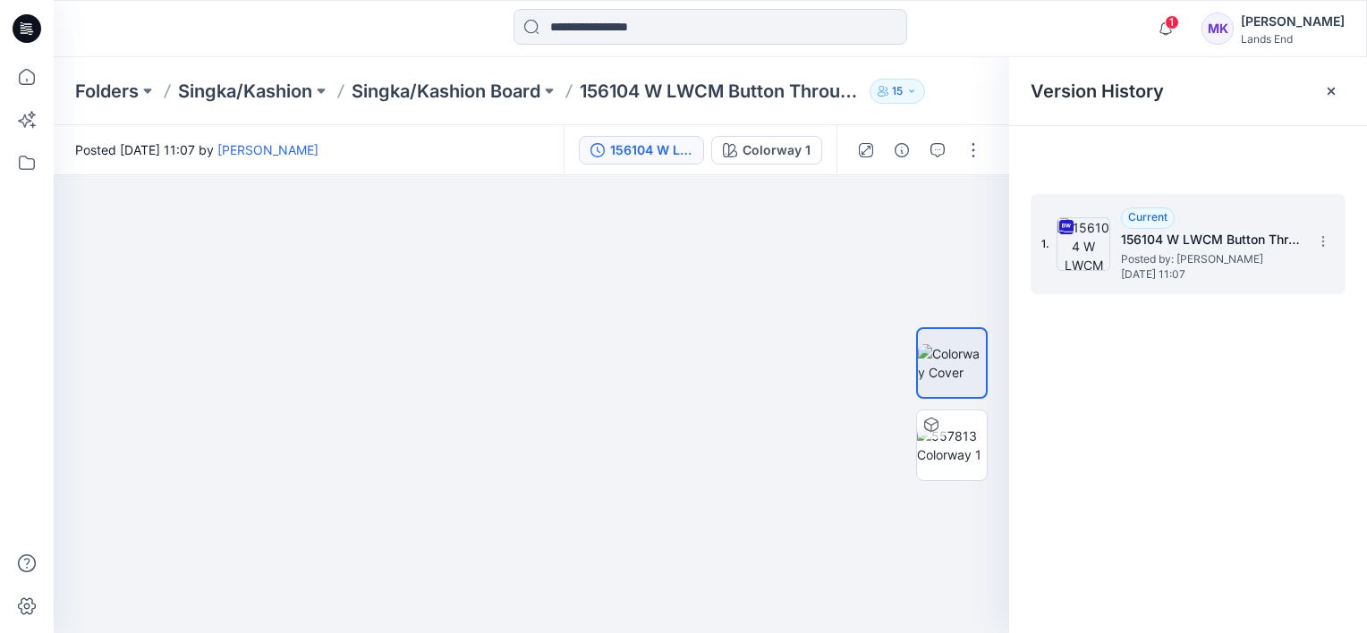
click at [1066, 228] on icon at bounding box center [1066, 227] width 14 height 14
click at [21, 612] on icon at bounding box center [26, 606] width 39 height 39
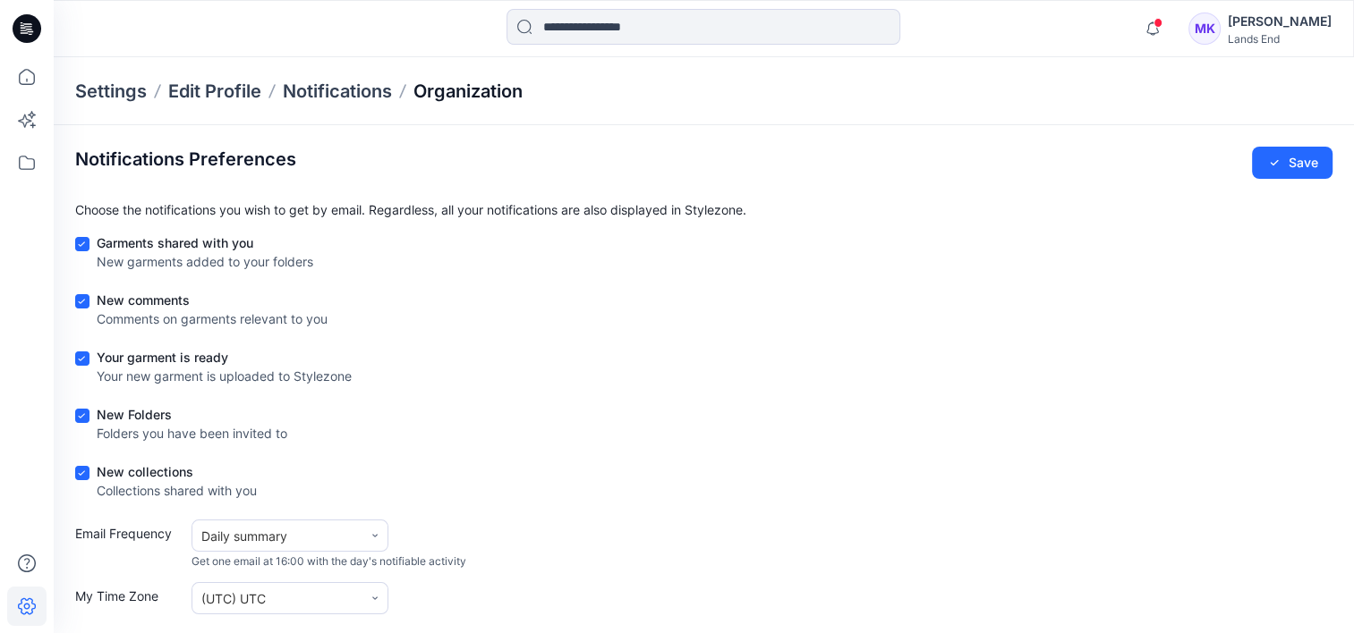
click at [495, 86] on p "Organization" at bounding box center [467, 91] width 109 height 25
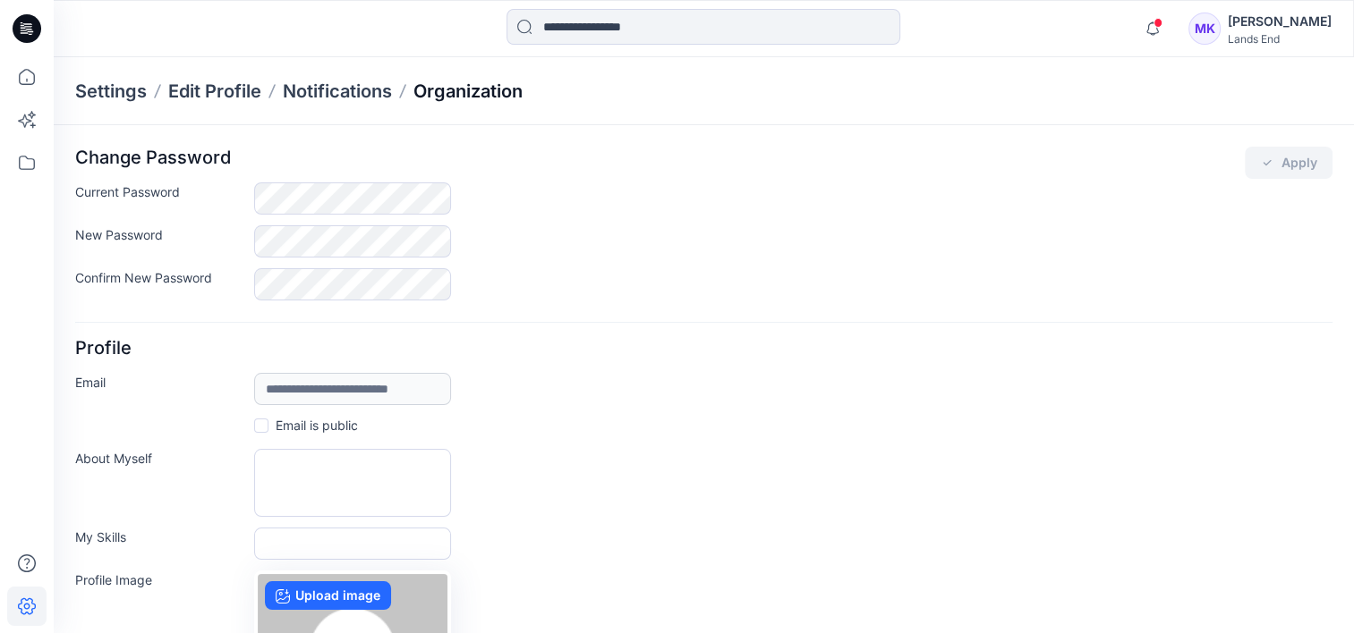
click at [456, 92] on p "Organization" at bounding box center [467, 91] width 109 height 25
click at [25, 167] on icon at bounding box center [26, 162] width 39 height 39
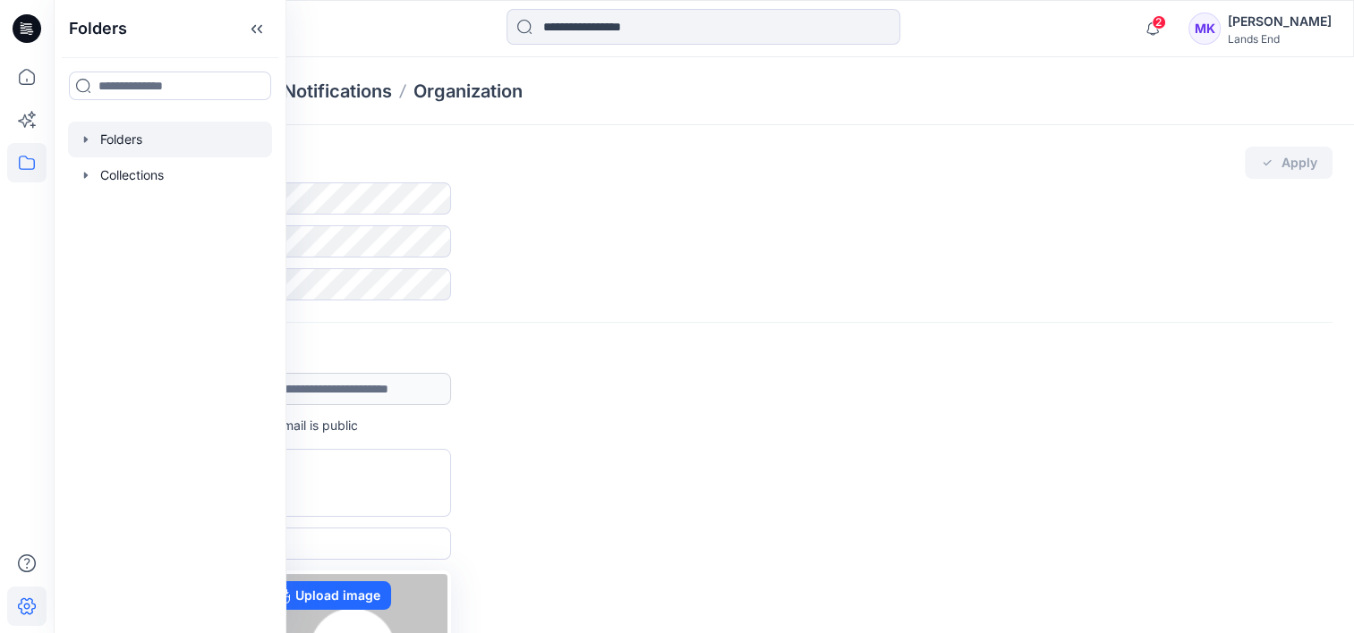
click at [129, 147] on div at bounding box center [170, 140] width 204 height 36
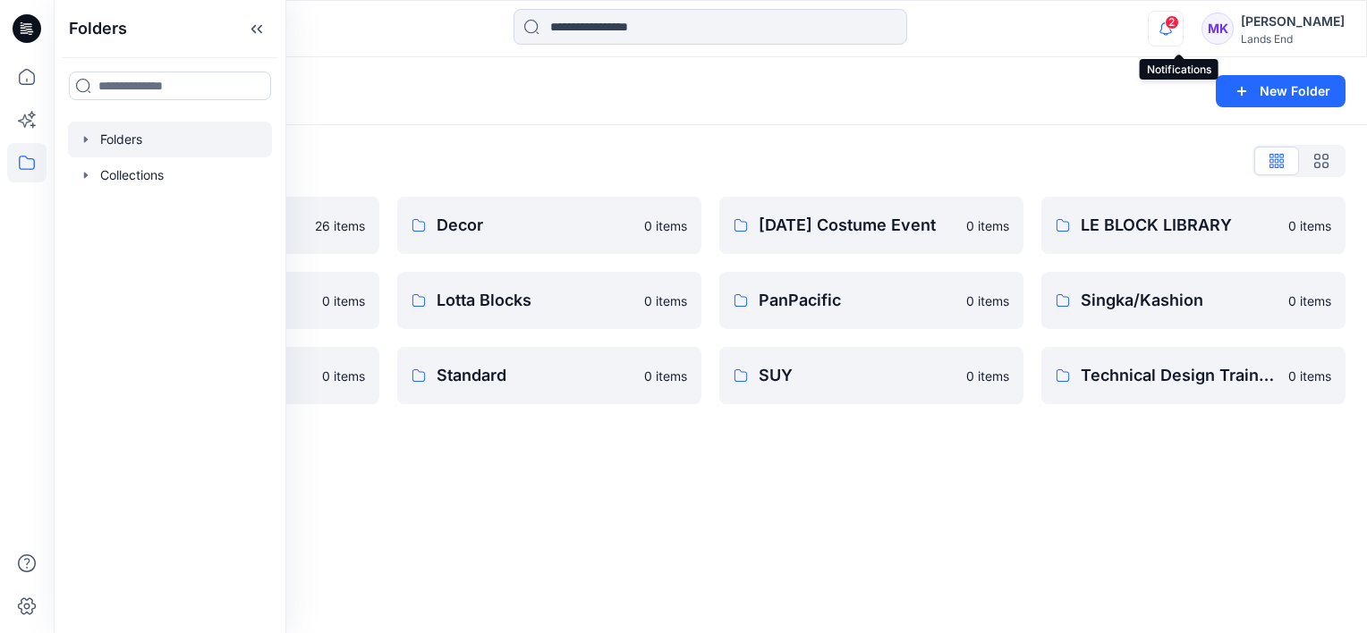
click at [1182, 36] on icon "button" at bounding box center [1166, 29] width 34 height 36
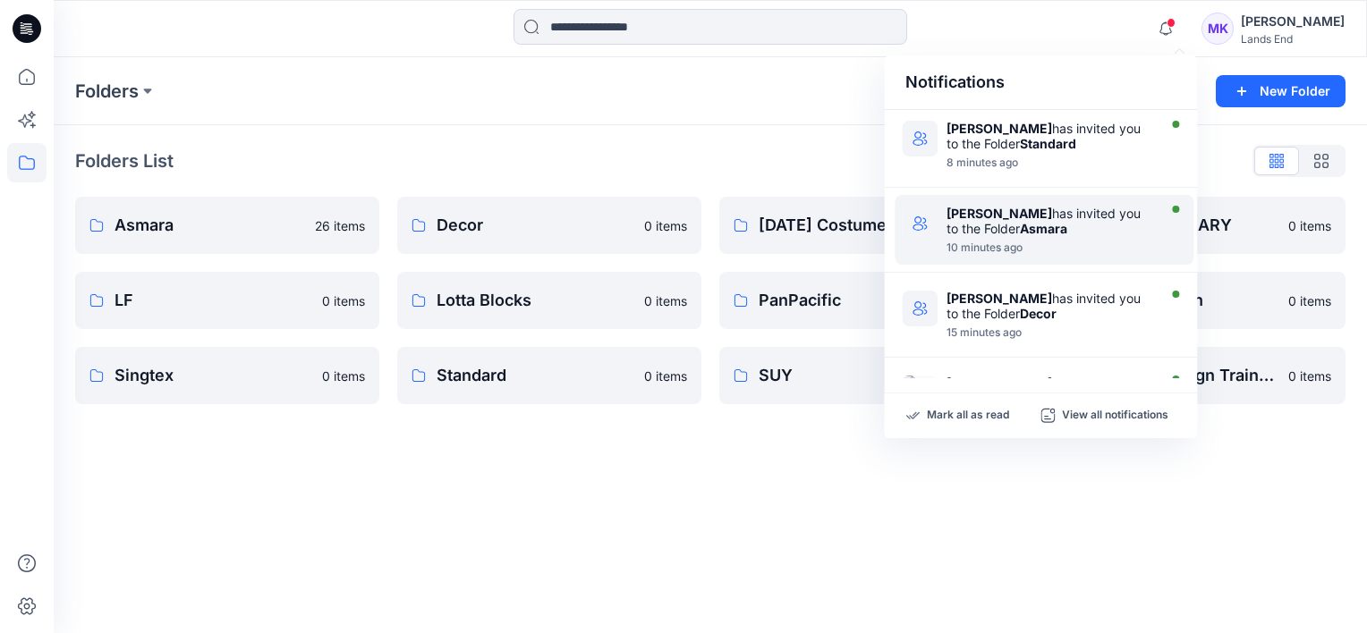
click at [1050, 195] on div "[PERSON_NAME] has invited you to the Folder Asmara 10 minutes ago" at bounding box center [1044, 230] width 299 height 70
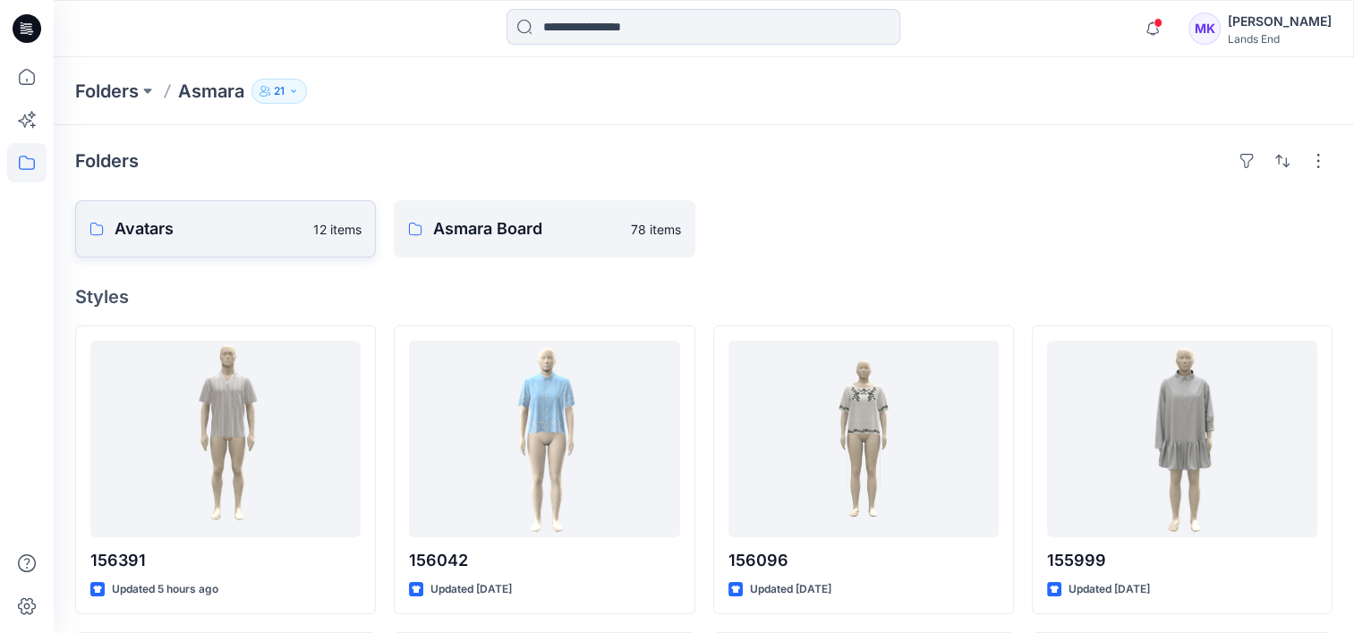
click at [265, 217] on p "Avatars" at bounding box center [209, 229] width 188 height 25
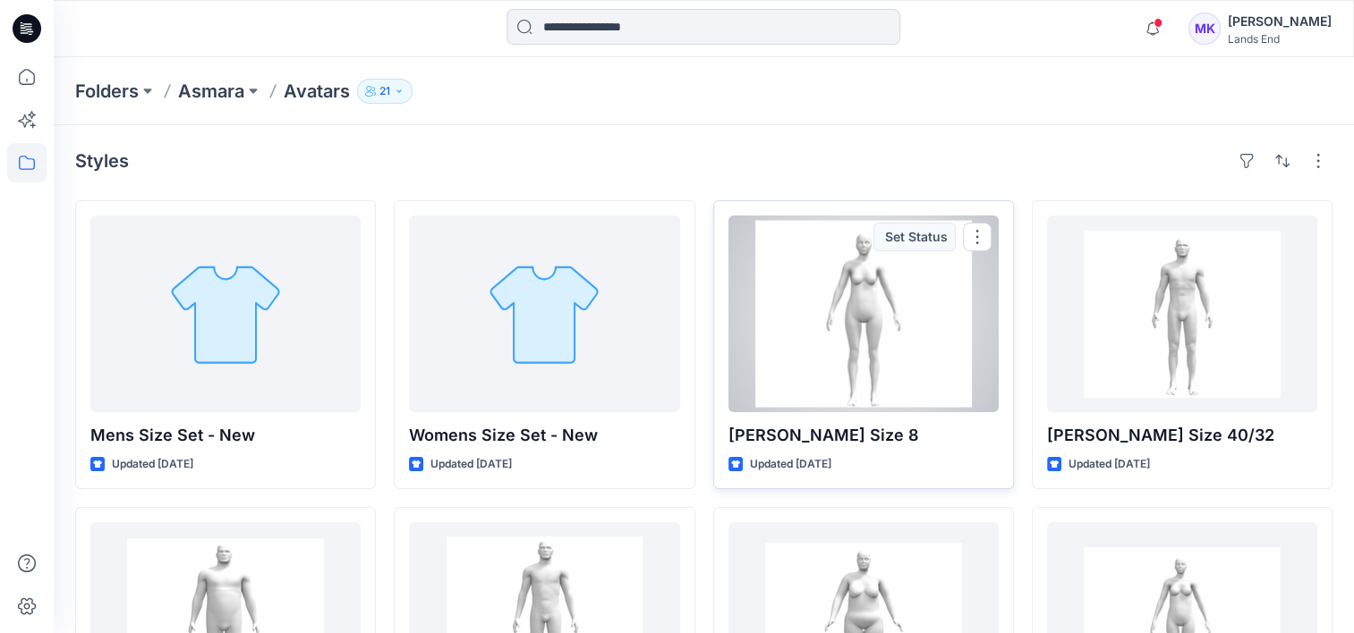
click at [782, 354] on div at bounding box center [863, 314] width 270 height 197
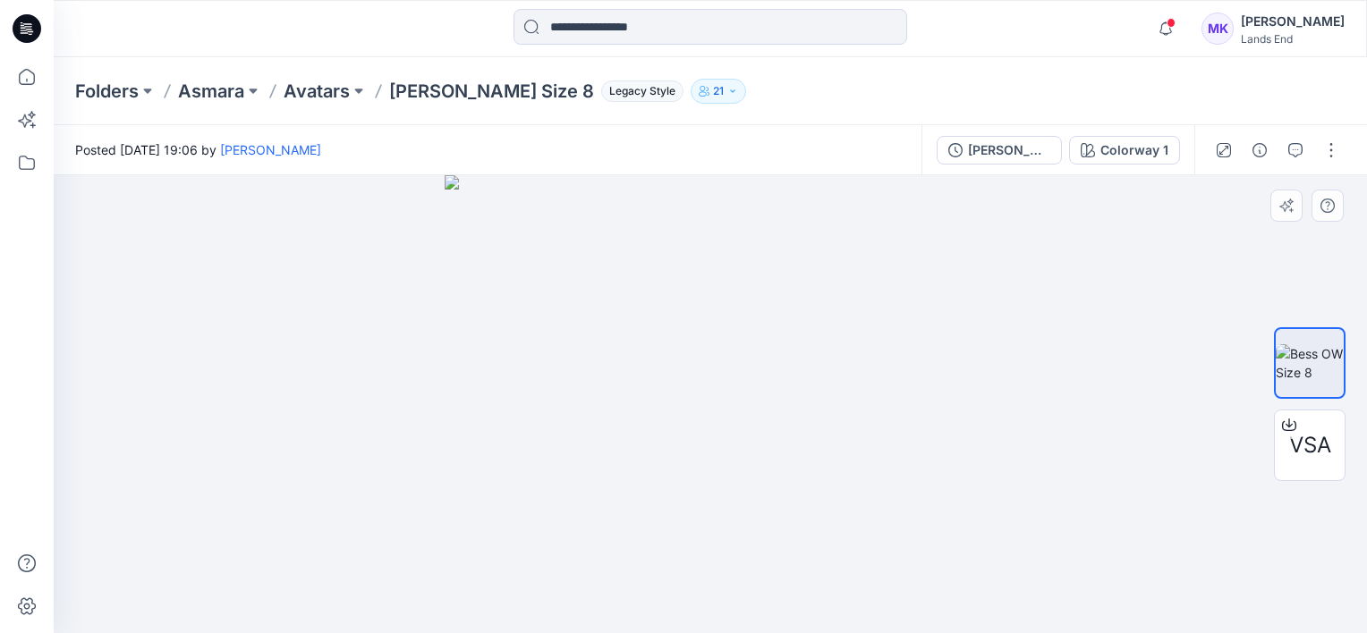
drag, startPoint x: 859, startPoint y: 360, endPoint x: 677, endPoint y: 360, distance: 181.6
click at [677, 360] on img at bounding box center [710, 404] width 531 height 458
drag, startPoint x: 705, startPoint y: 398, endPoint x: 706, endPoint y: 341, distance: 57.3
click at [709, 349] on img at bounding box center [710, 404] width 531 height 458
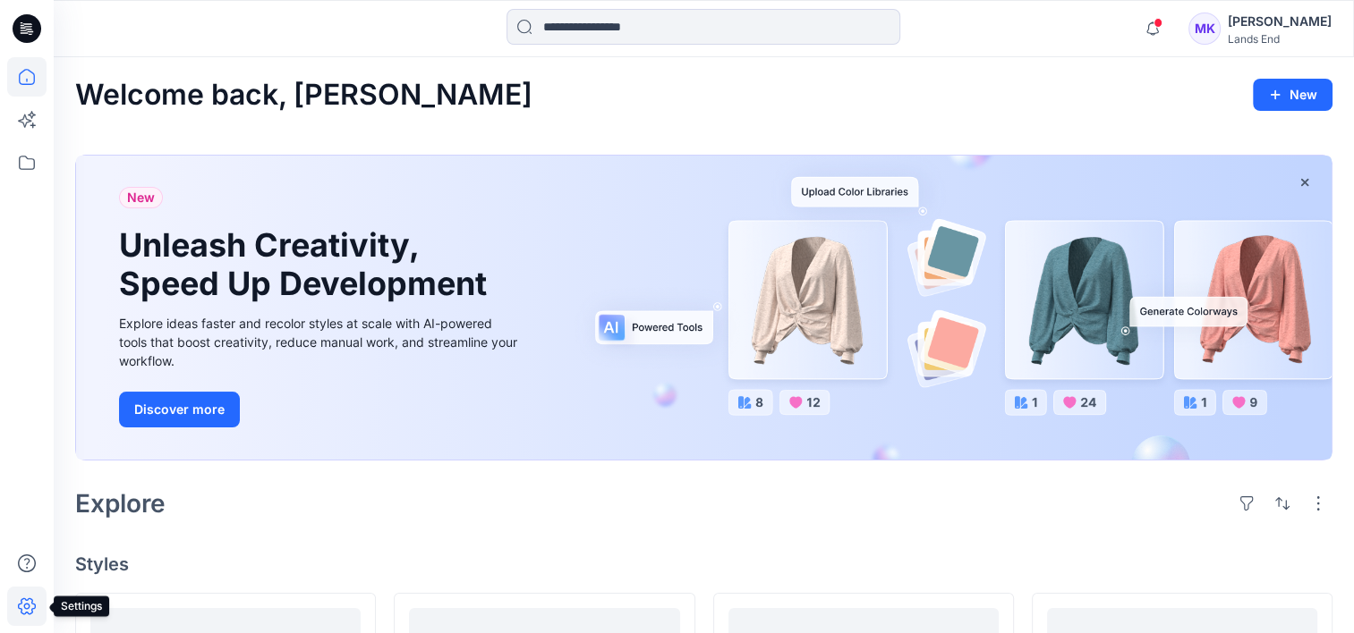
click at [21, 612] on icon at bounding box center [27, 607] width 18 height 17
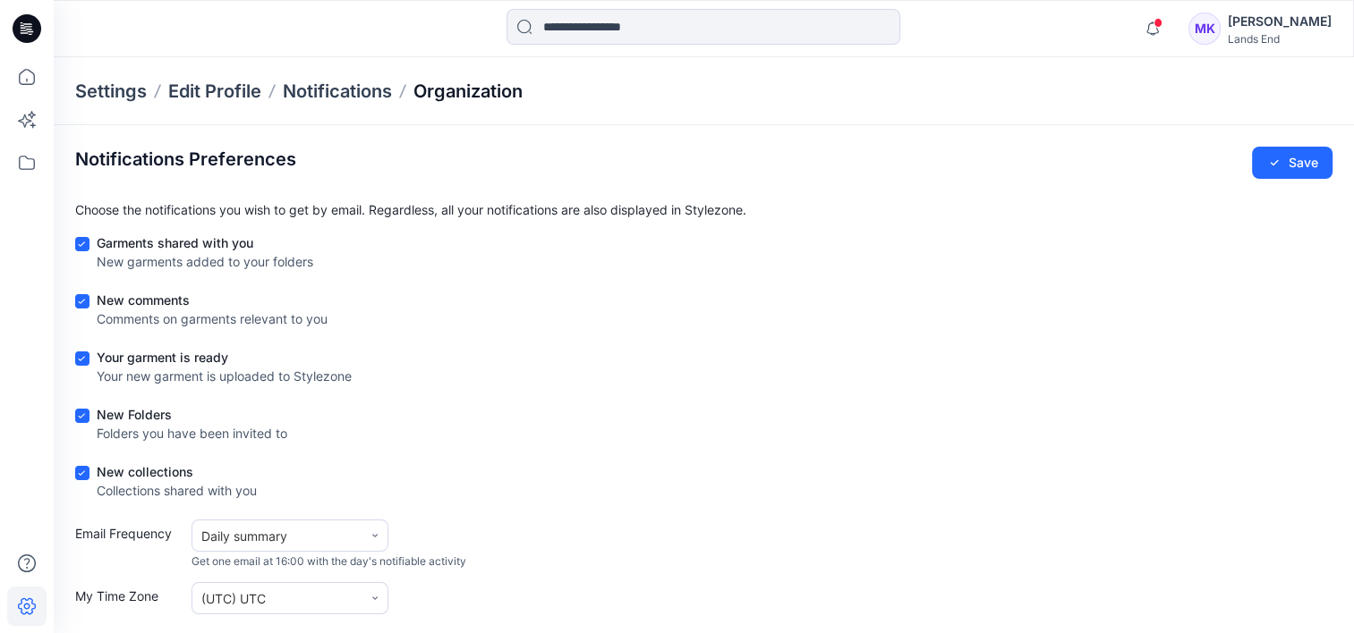
click at [480, 91] on p "Organization" at bounding box center [467, 91] width 109 height 25
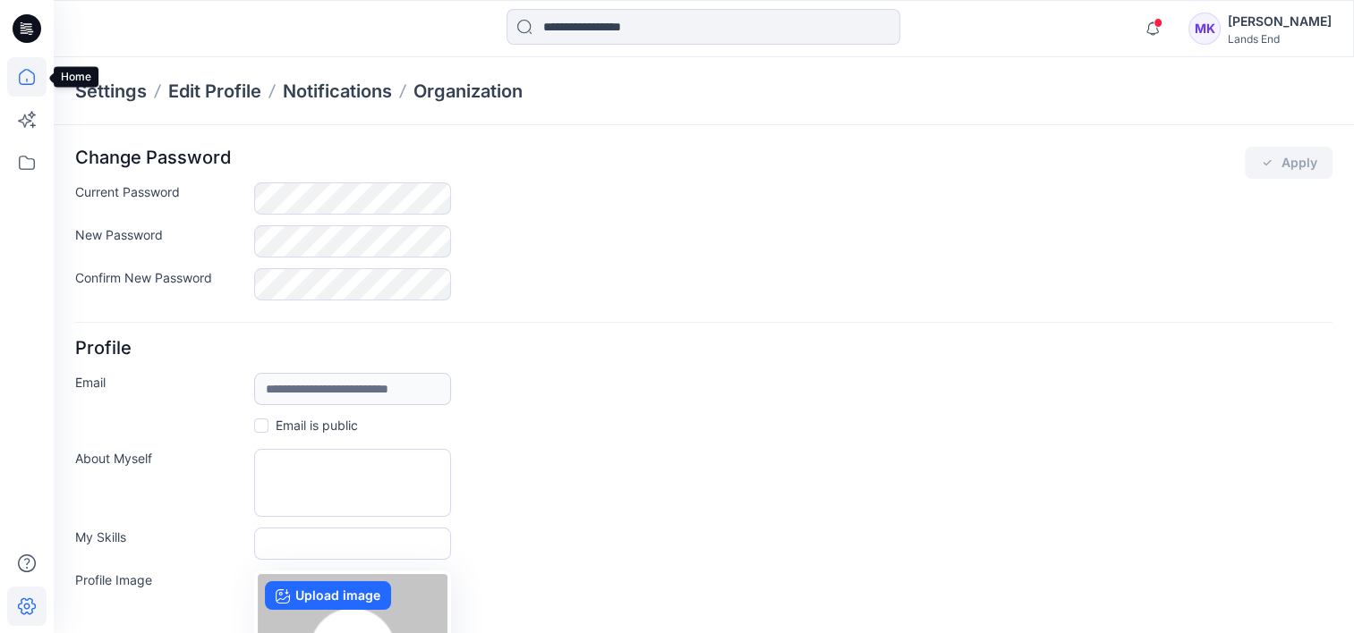
click at [25, 82] on icon at bounding box center [26, 76] width 39 height 39
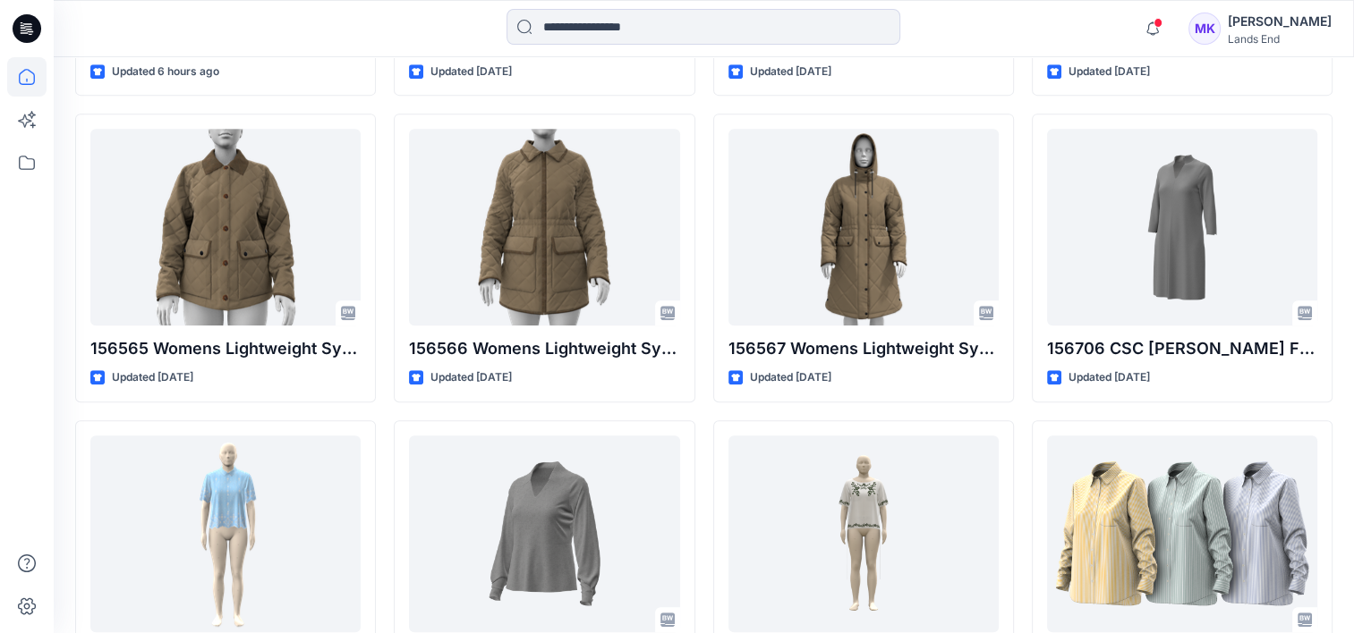
scroll to position [805, 0]
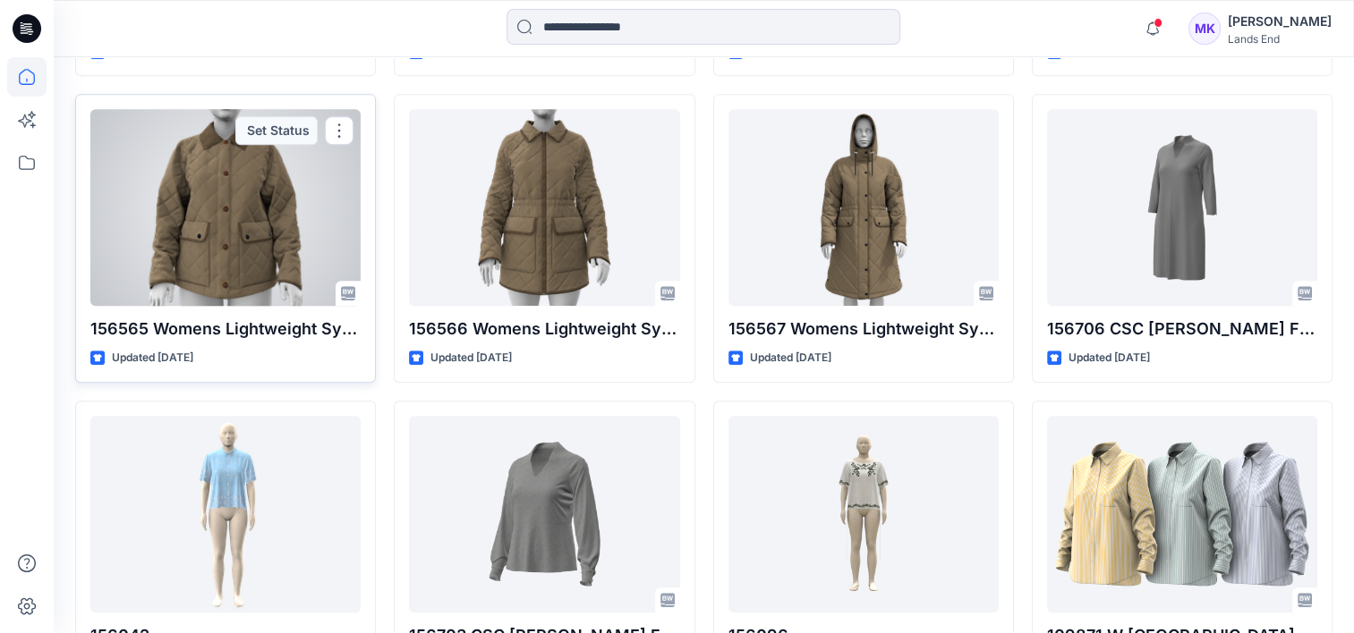
click at [302, 195] on div at bounding box center [225, 207] width 270 height 197
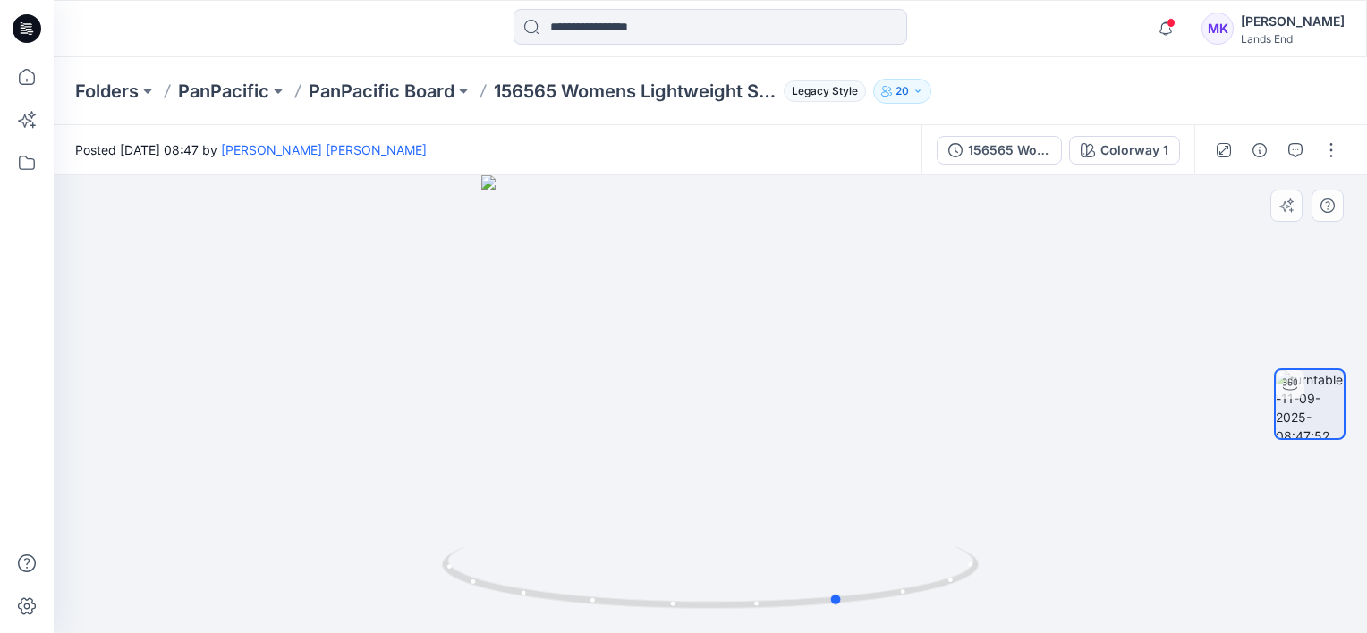
drag, startPoint x: 837, startPoint y: 458, endPoint x: 431, endPoint y: 480, distance: 406.7
click at [431, 480] on div at bounding box center [710, 404] width 1313 height 458
